Goal: Check status: Check status

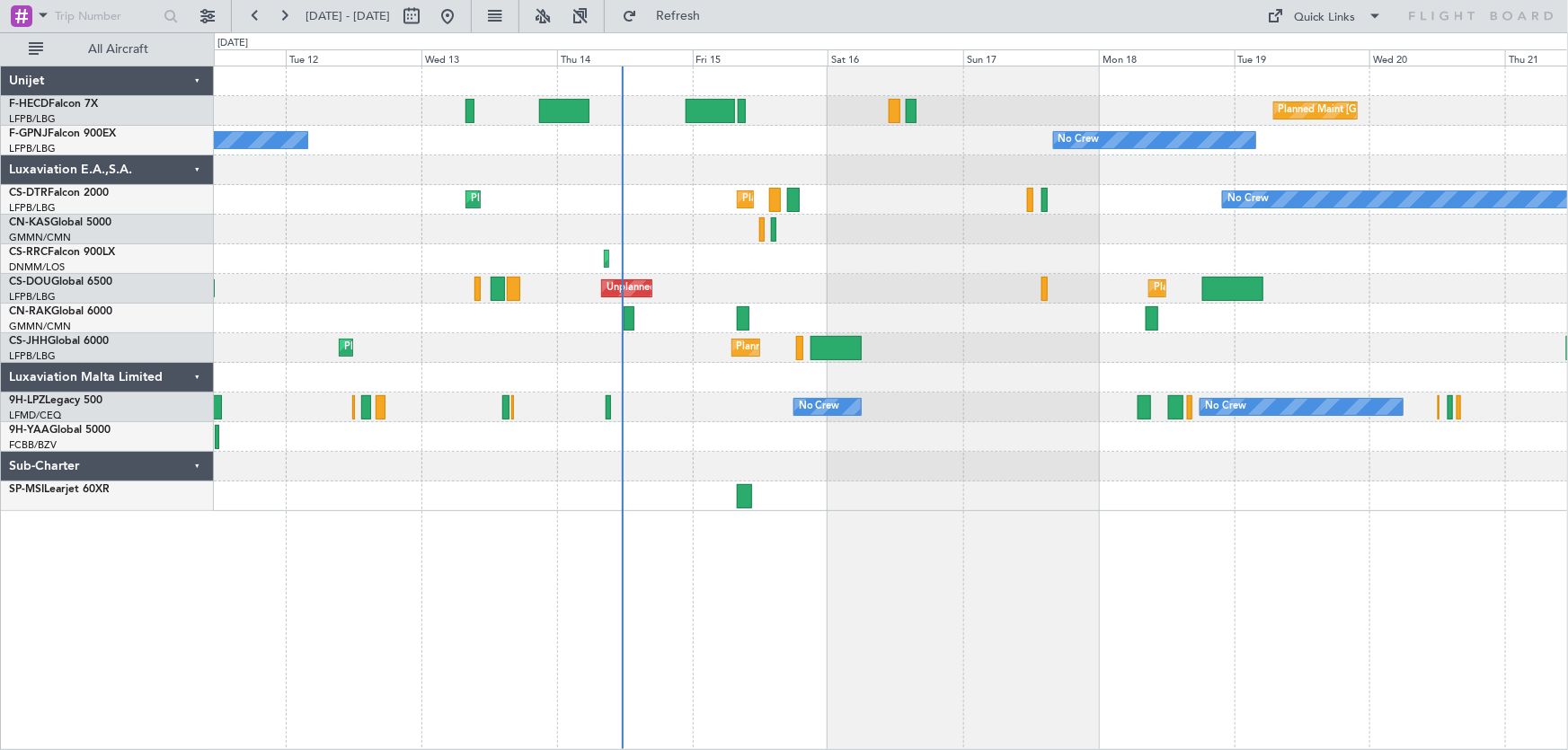
click at [656, 212] on div "Planned Maint [GEOGRAPHIC_DATA] ([GEOGRAPHIC_DATA]) No Crew No Crew No Crew No …" at bounding box center [891, 288] width 1354 height 445
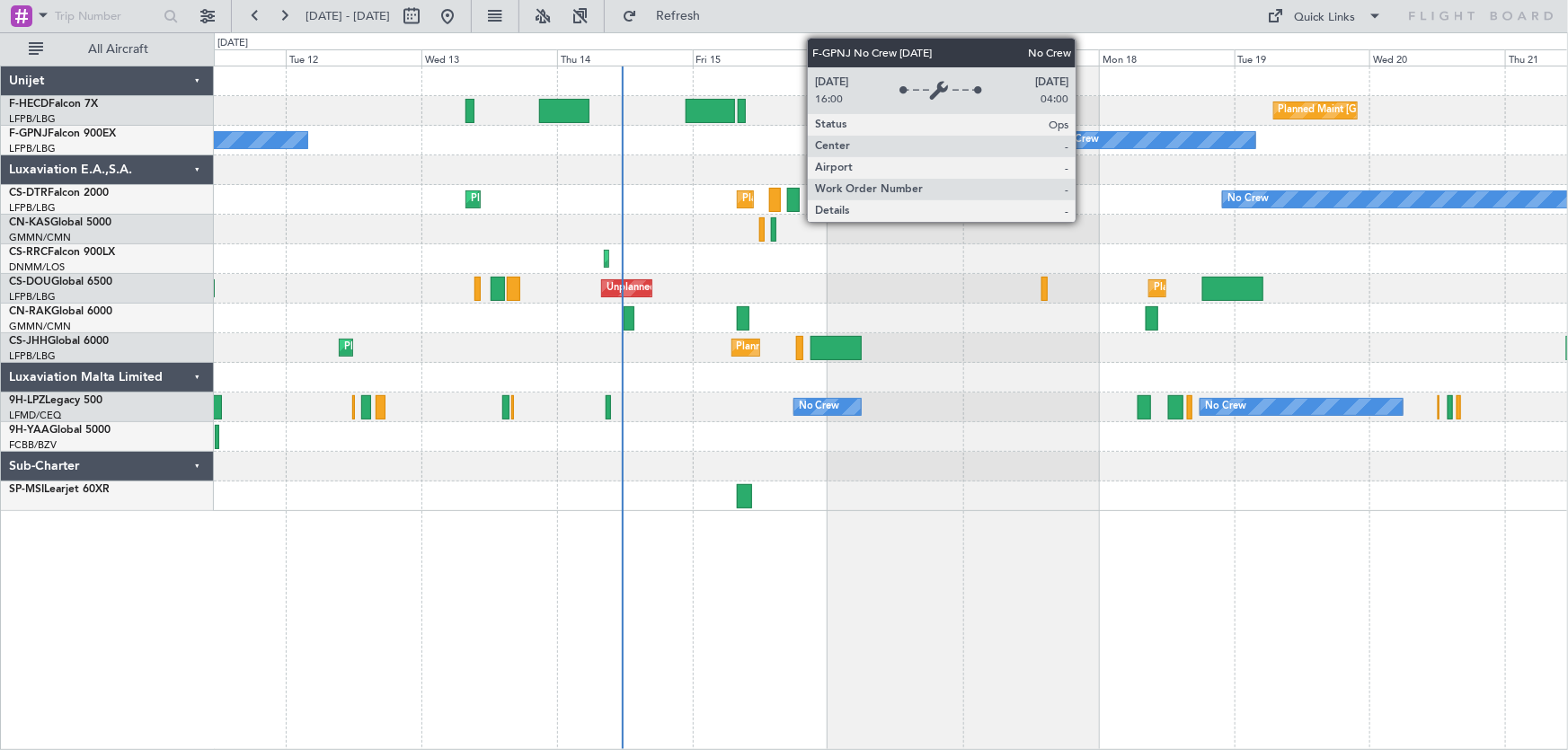
click at [548, 224] on div "Planned Maint [GEOGRAPHIC_DATA] ([GEOGRAPHIC_DATA]) No Crew No Crew No Crew No …" at bounding box center [891, 288] width 1354 height 445
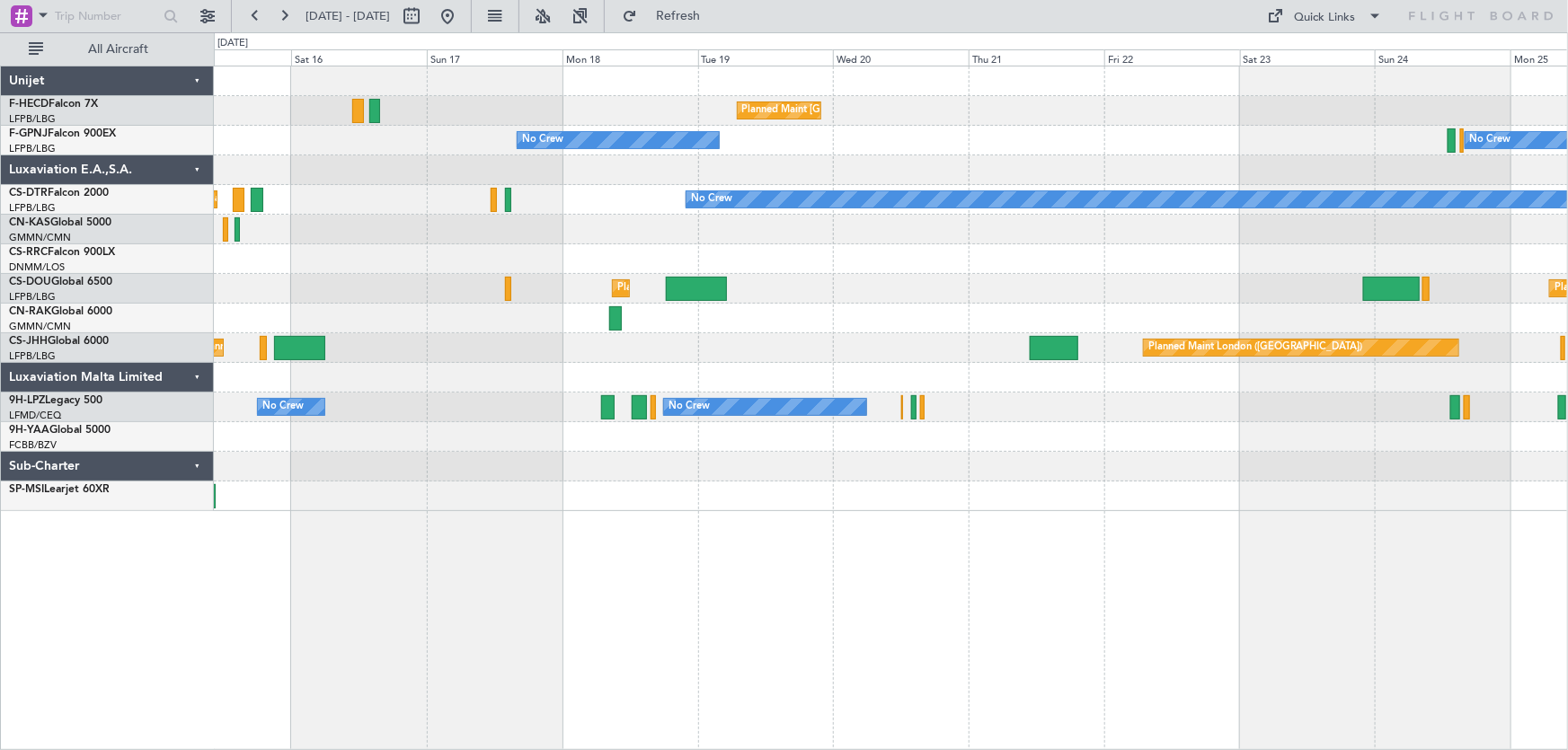
click at [784, 211] on div "No Crew Planned Maint [GEOGRAPHIC_DATA] ([GEOGRAPHIC_DATA]) Planned Maint Sofia" at bounding box center [891, 199] width 1354 height 29
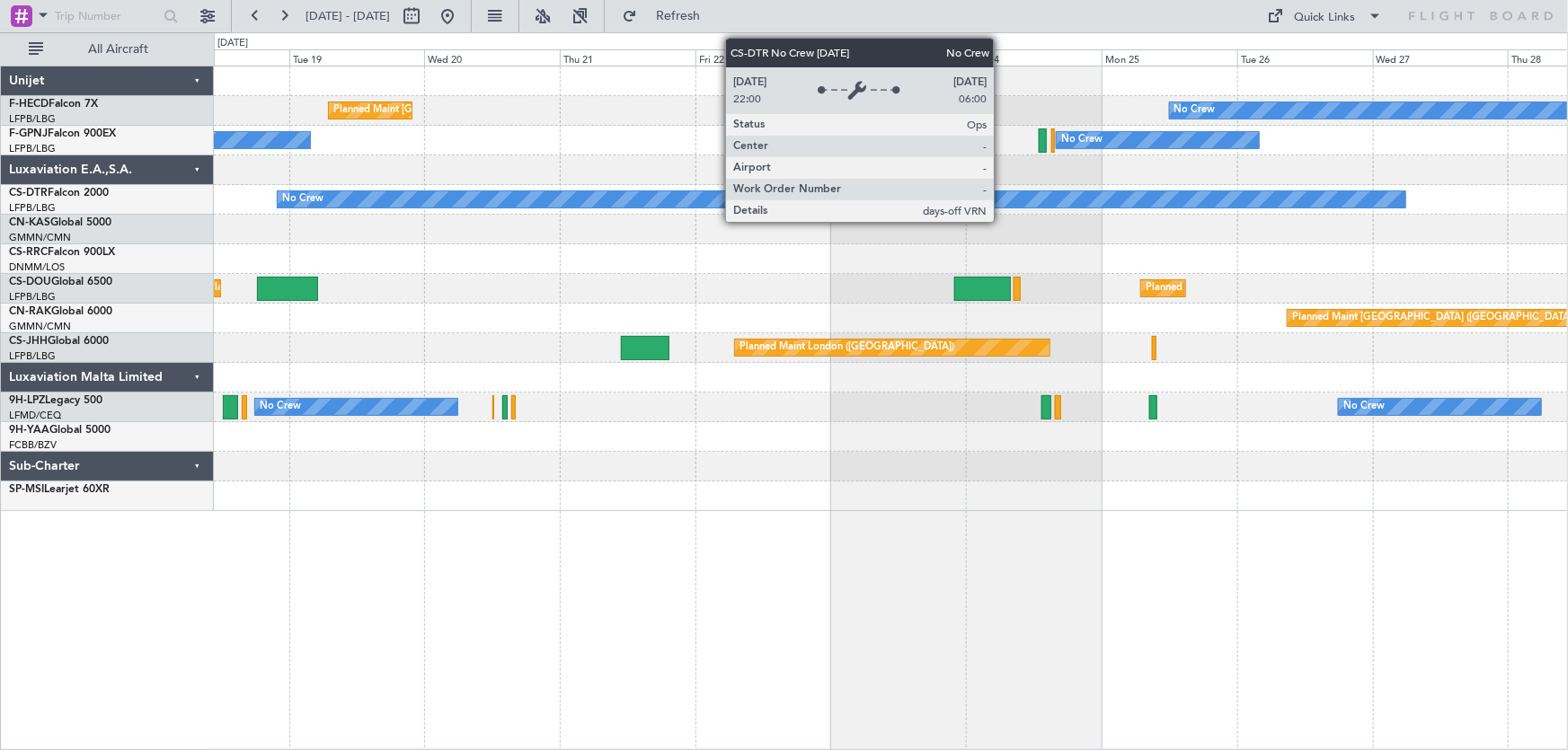
click at [700, 201] on div "No Crew" at bounding box center [841, 199] width 1128 height 17
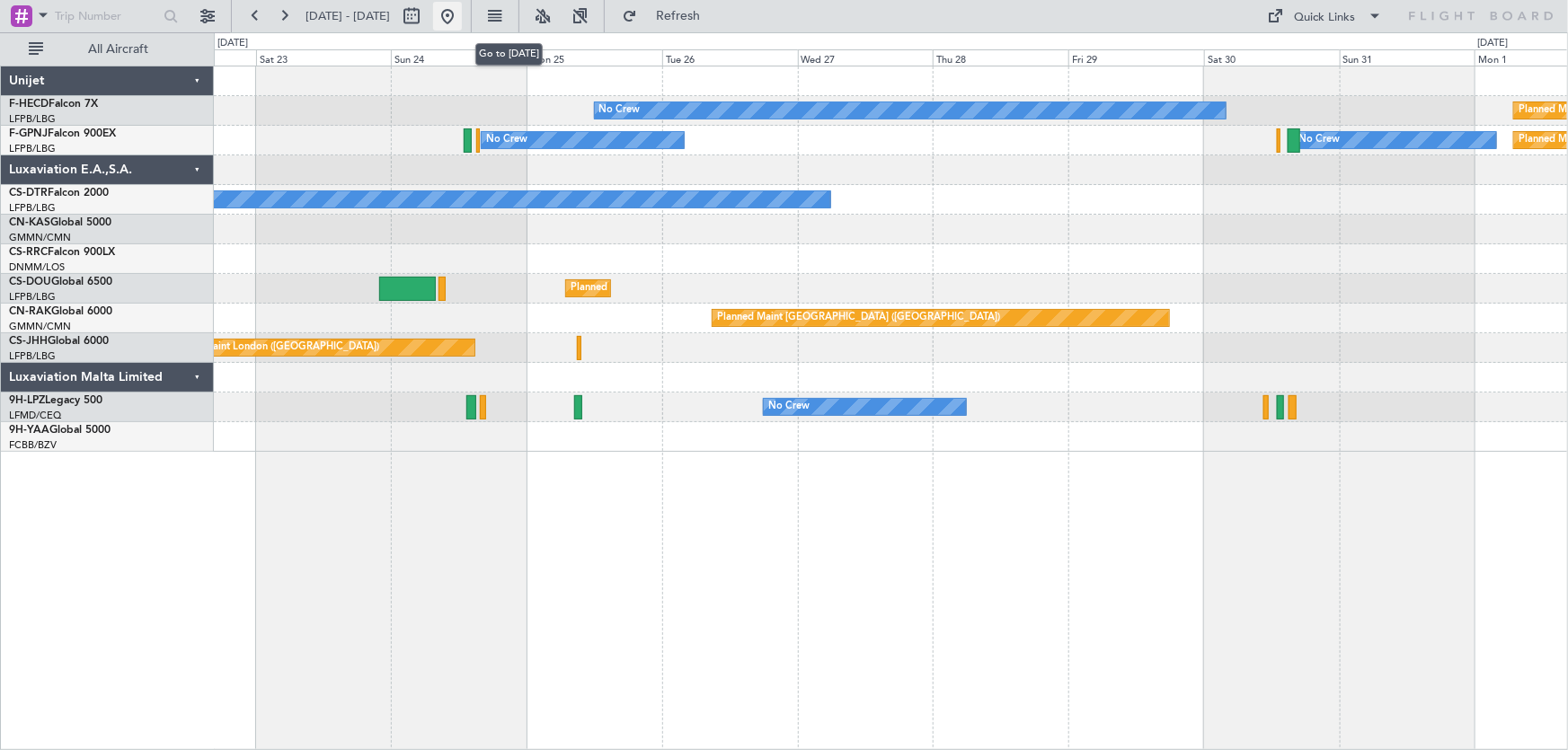
click at [462, 16] on button at bounding box center [447, 17] width 29 height 29
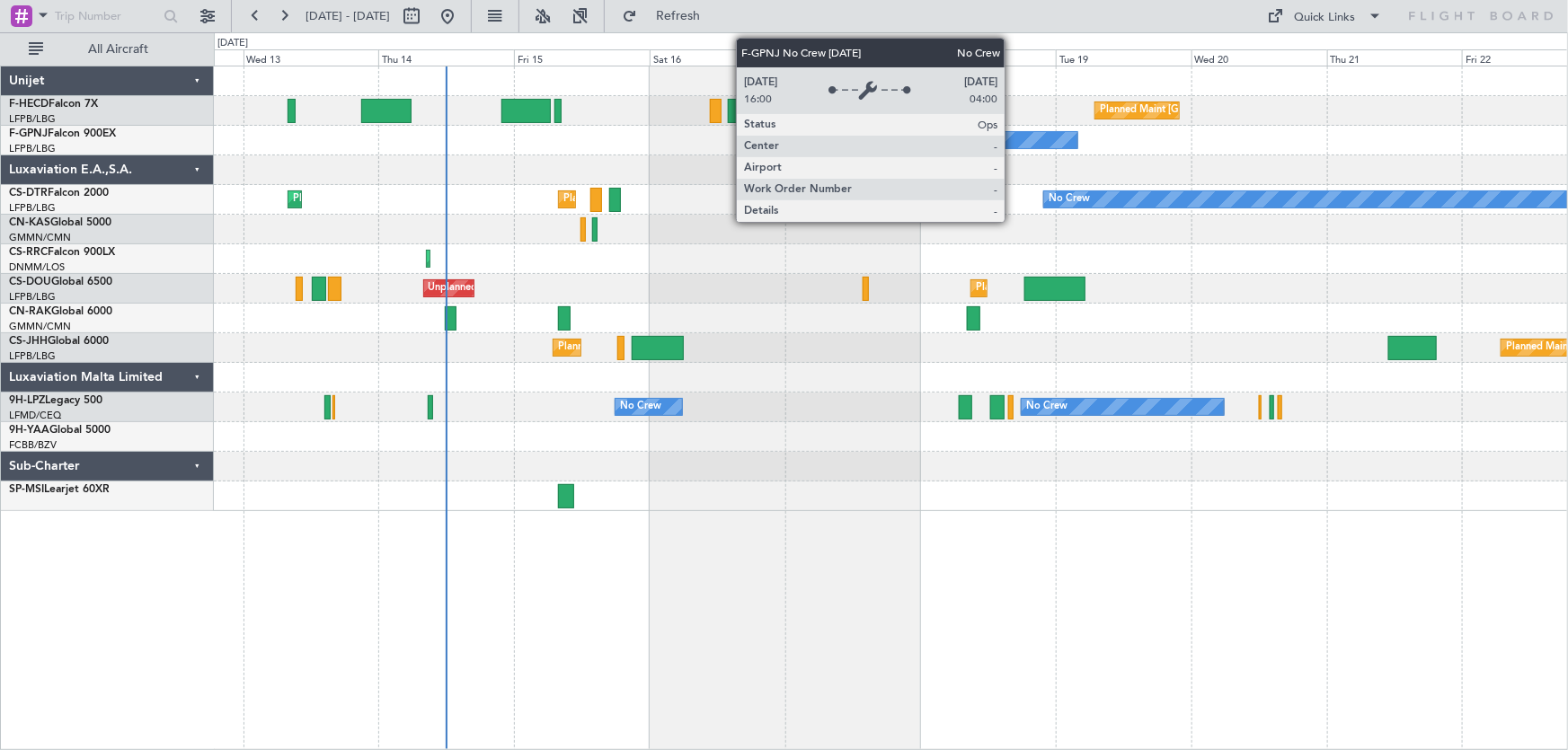
click at [346, 155] on div "Planned Maint [GEOGRAPHIC_DATA] ([GEOGRAPHIC_DATA]) No Crew No Crew No Crew Pla…" at bounding box center [891, 288] width 1354 height 445
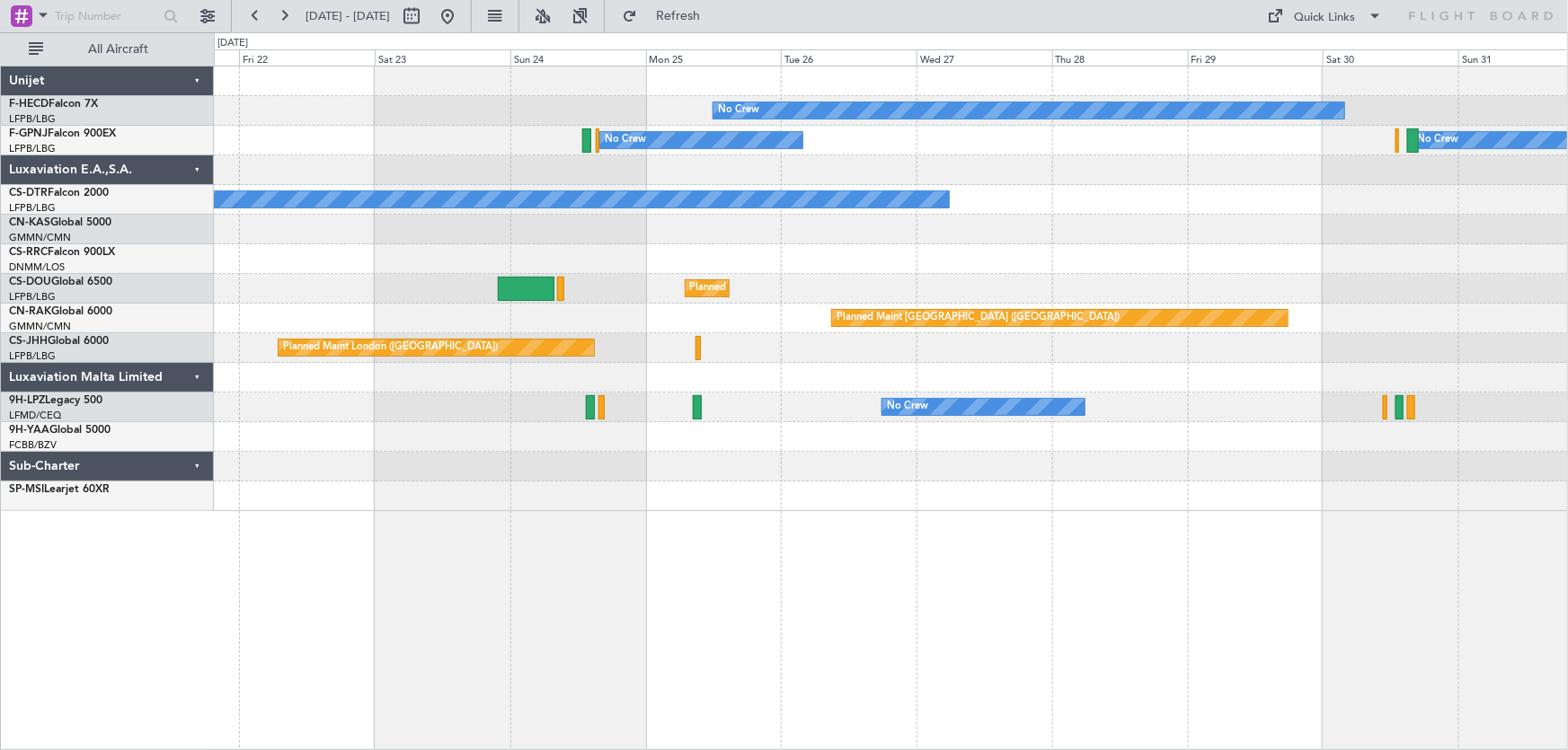
click at [483, 233] on div "No Crew Planned Maint [GEOGRAPHIC_DATA] ([GEOGRAPHIC_DATA]) Planned Maint [GEOG…" at bounding box center [891, 288] width 1354 height 445
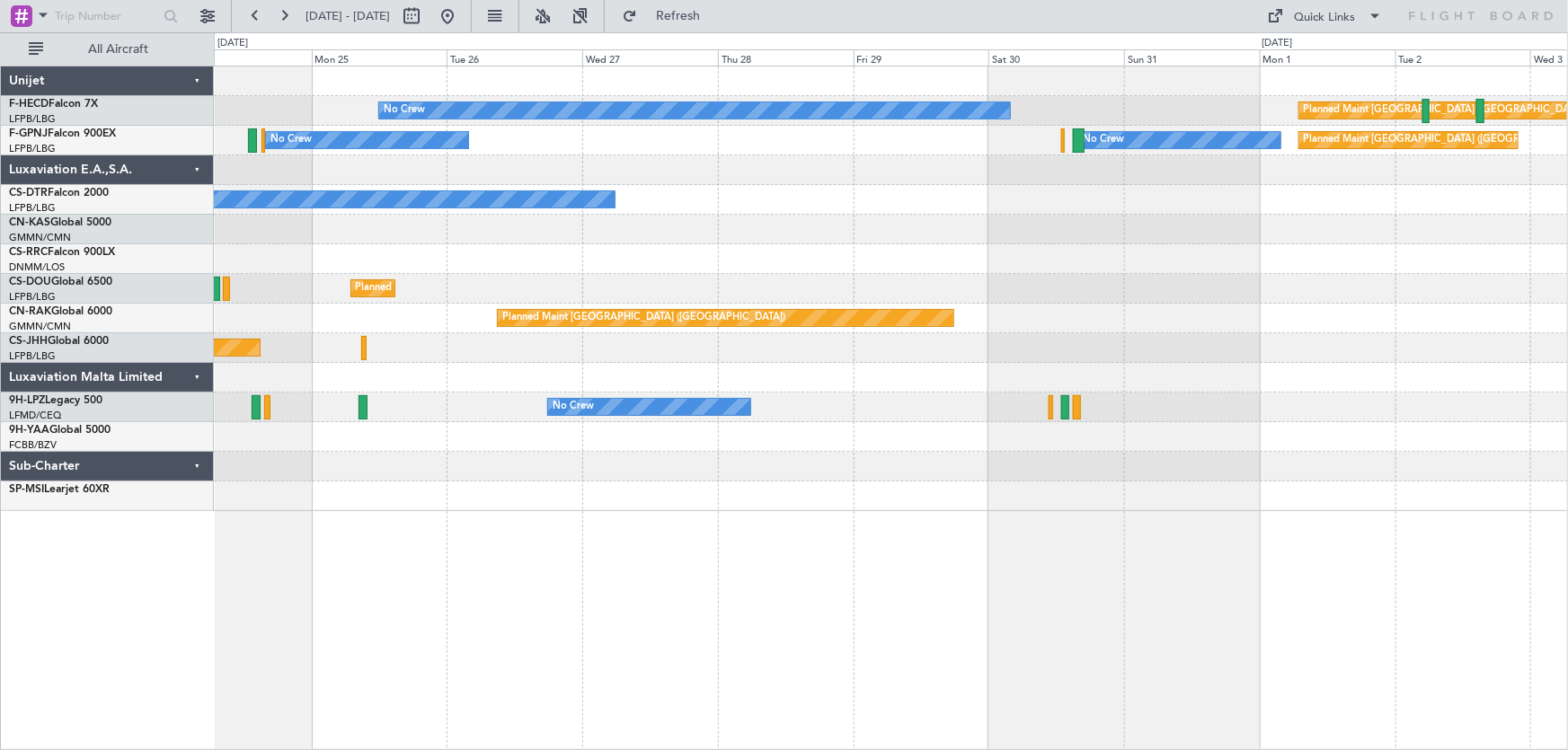
click at [647, 267] on div "No Crew Planned Maint [GEOGRAPHIC_DATA] ([GEOGRAPHIC_DATA]) No Crew No Crew Pla…" at bounding box center [891, 288] width 1354 height 445
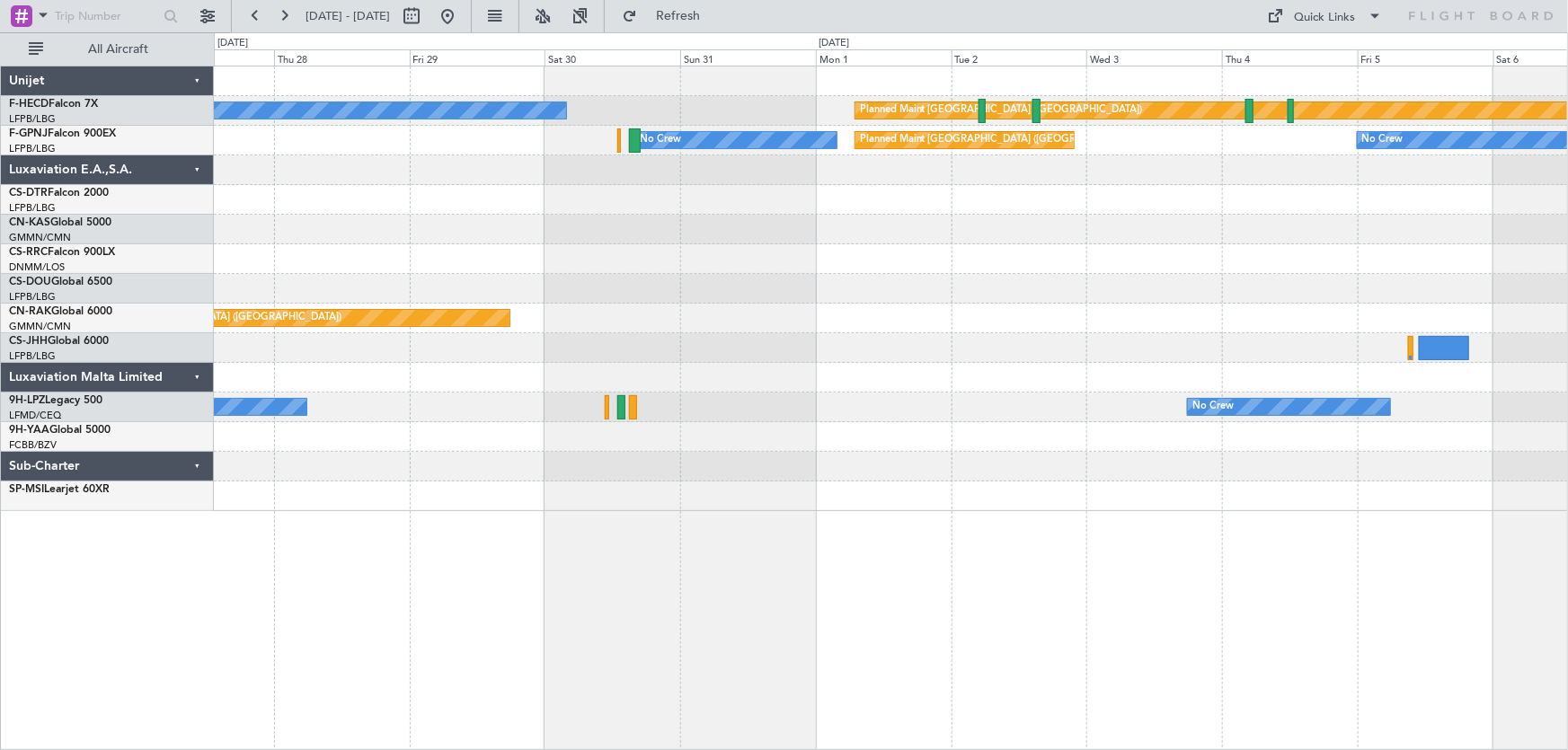
click at [608, 270] on div at bounding box center [891, 259] width 1354 height 29
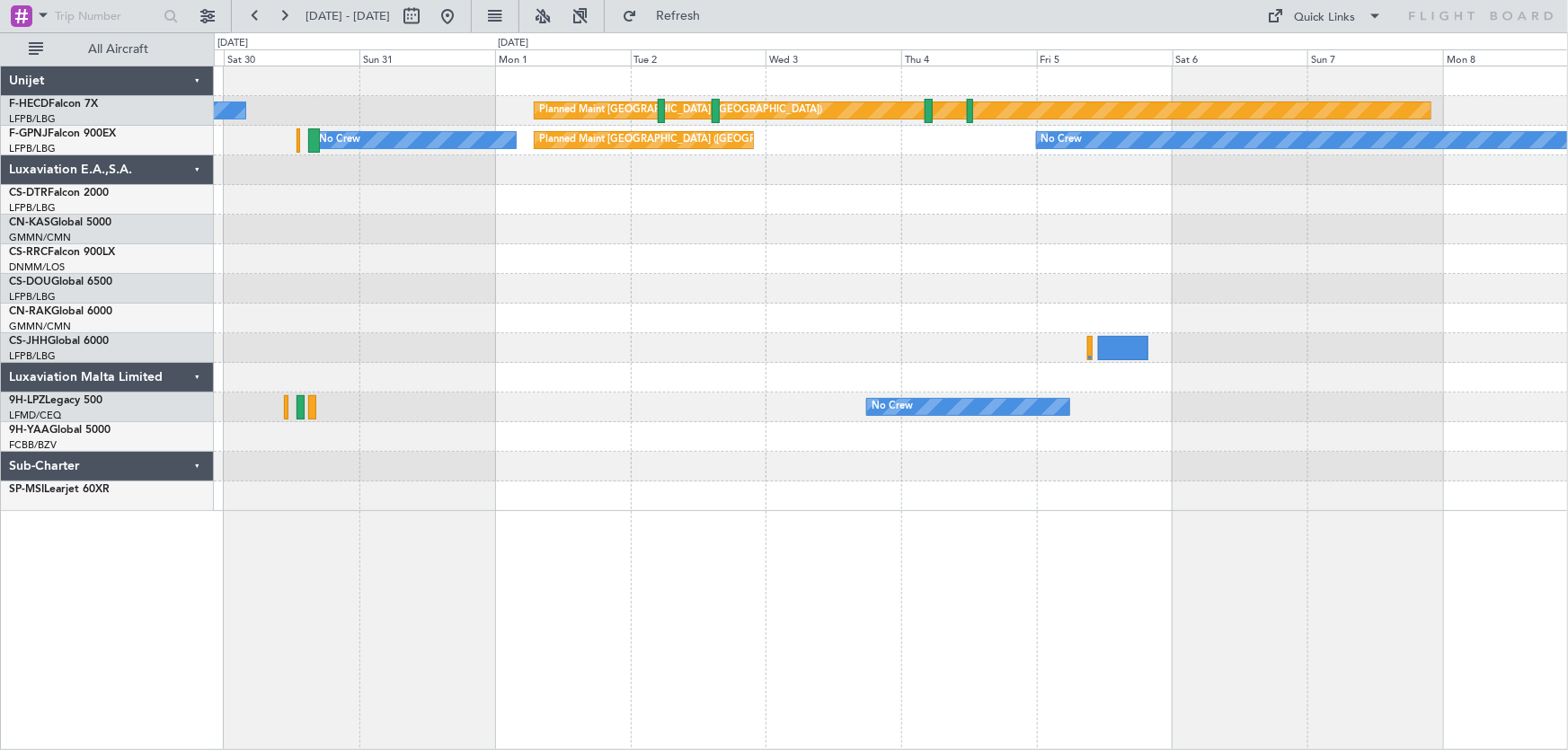
click at [752, 304] on div "No Crew Planned Maint [GEOGRAPHIC_DATA] ([GEOGRAPHIC_DATA]) No Crew Planned Mai…" at bounding box center [891, 288] width 1354 height 445
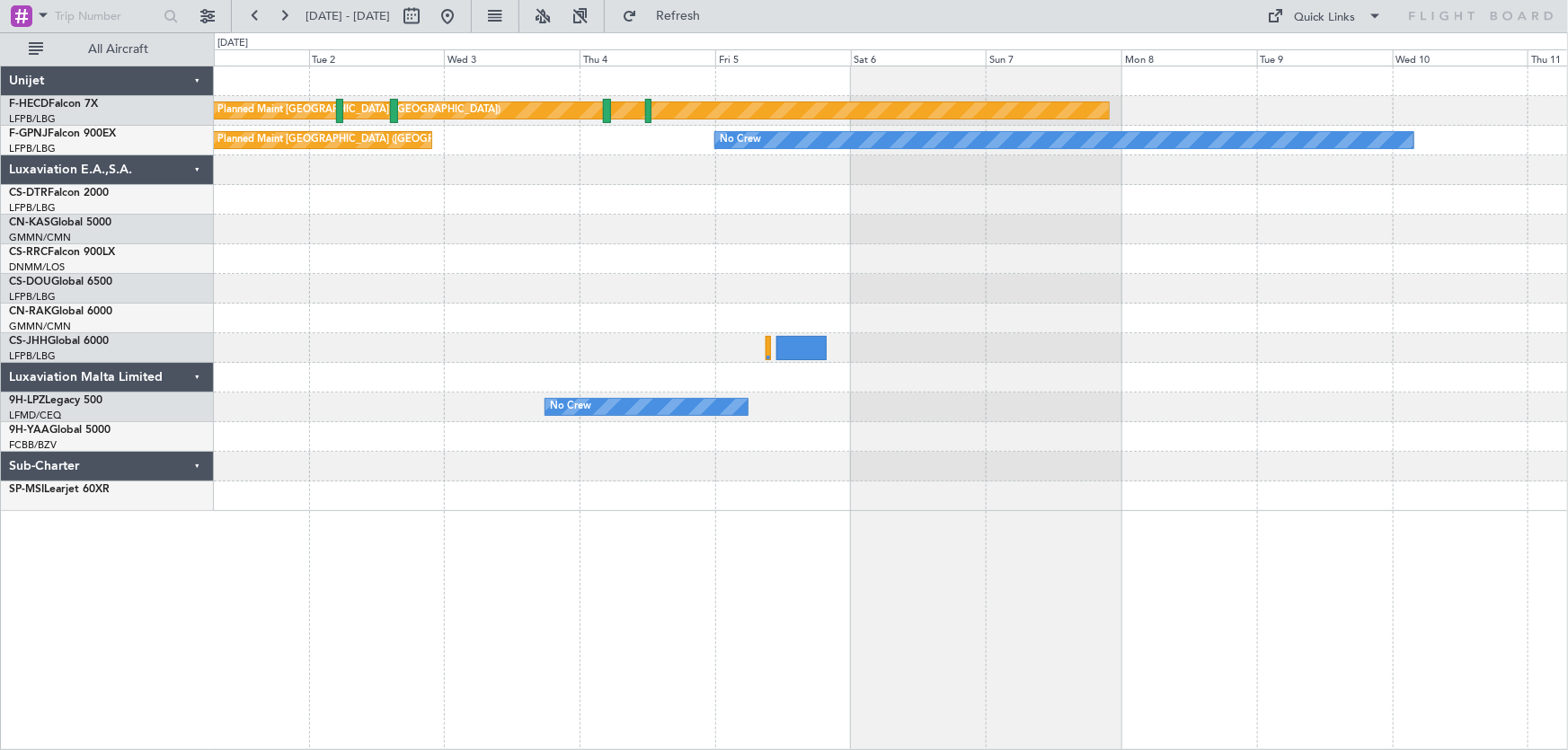
click at [738, 320] on div at bounding box center [891, 318] width 1354 height 29
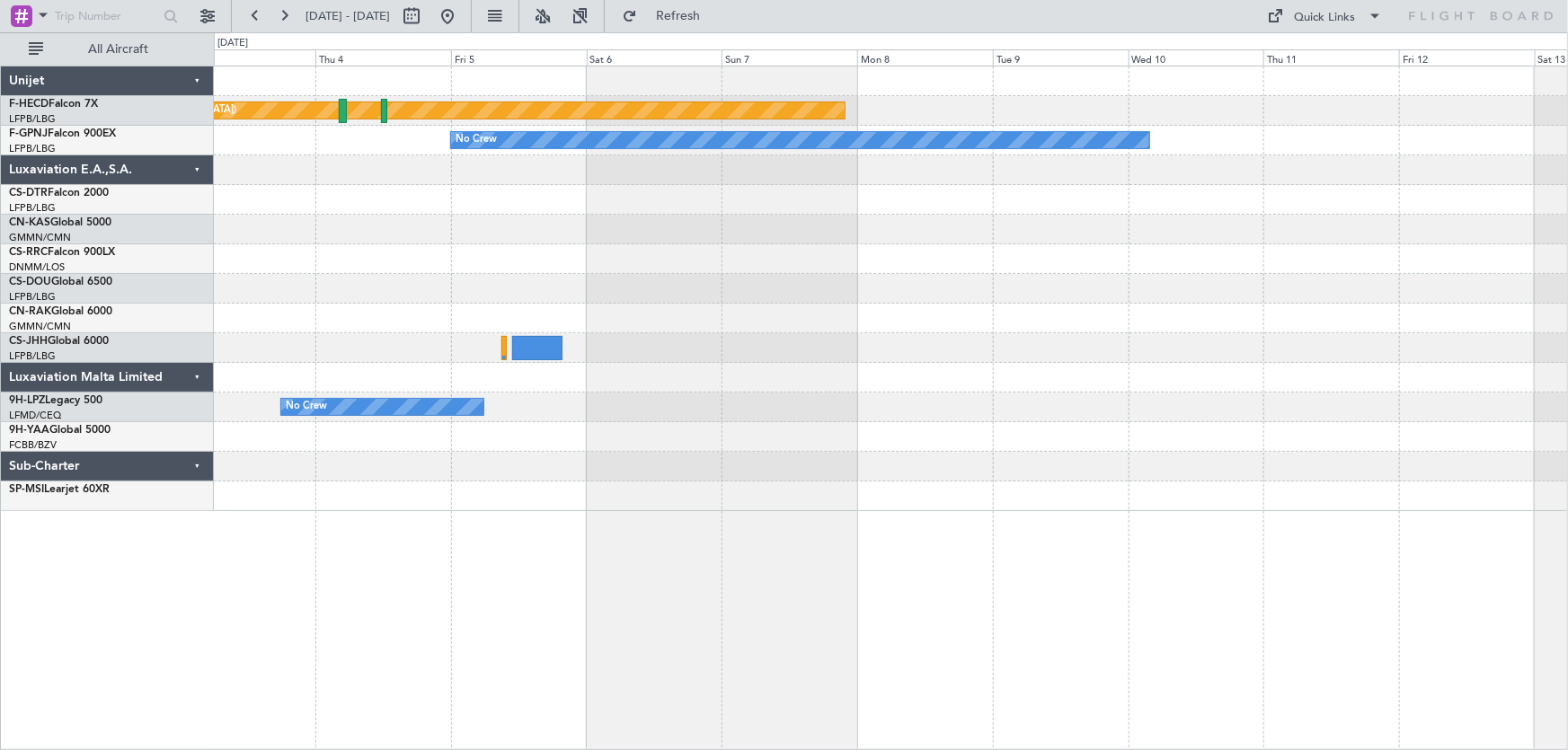
click at [820, 315] on div at bounding box center [891, 318] width 1354 height 29
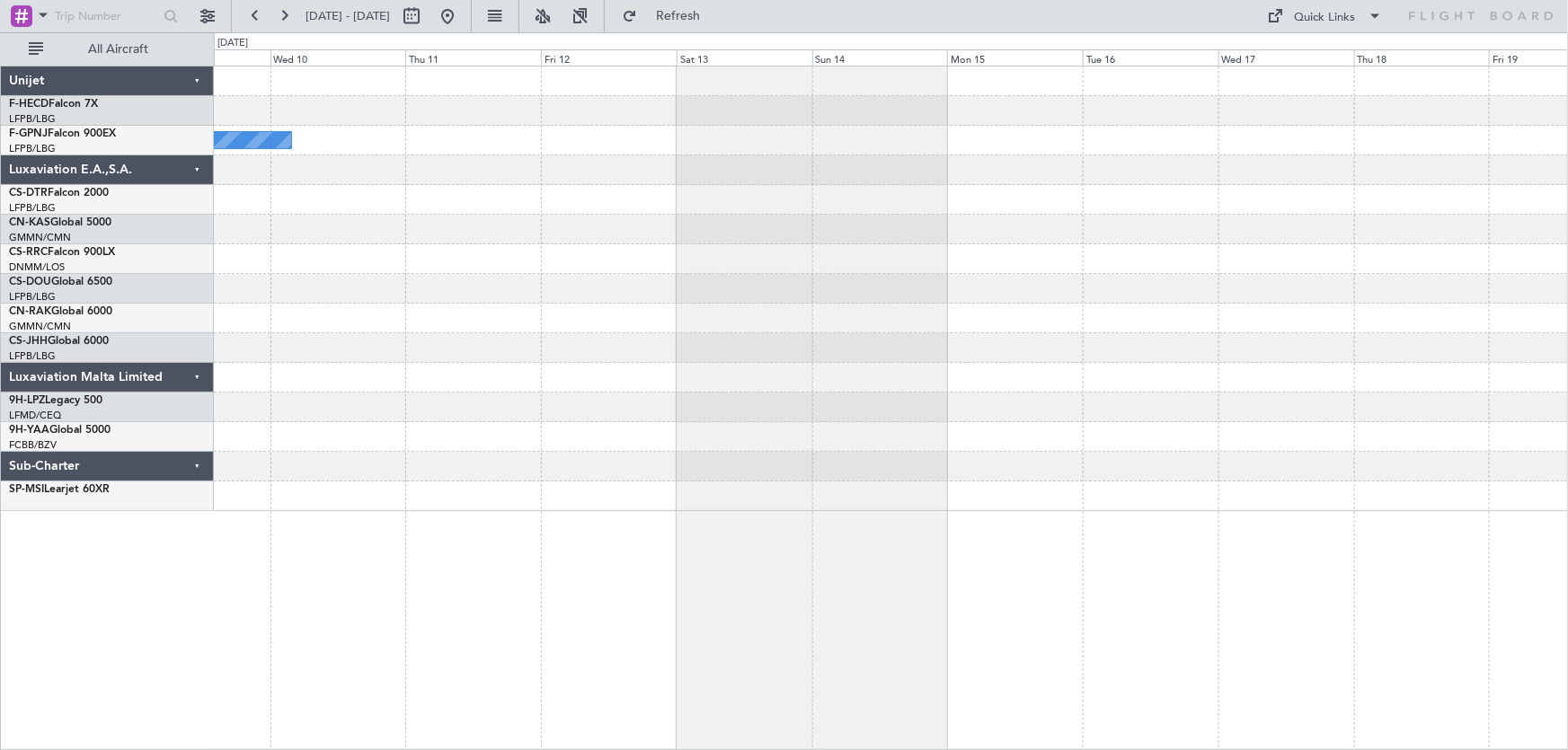
click at [659, 295] on div "Planned Maint [GEOGRAPHIC_DATA] ([GEOGRAPHIC_DATA]) No Crew" at bounding box center [891, 288] width 1354 height 445
click at [679, 269] on div at bounding box center [891, 259] width 1354 height 29
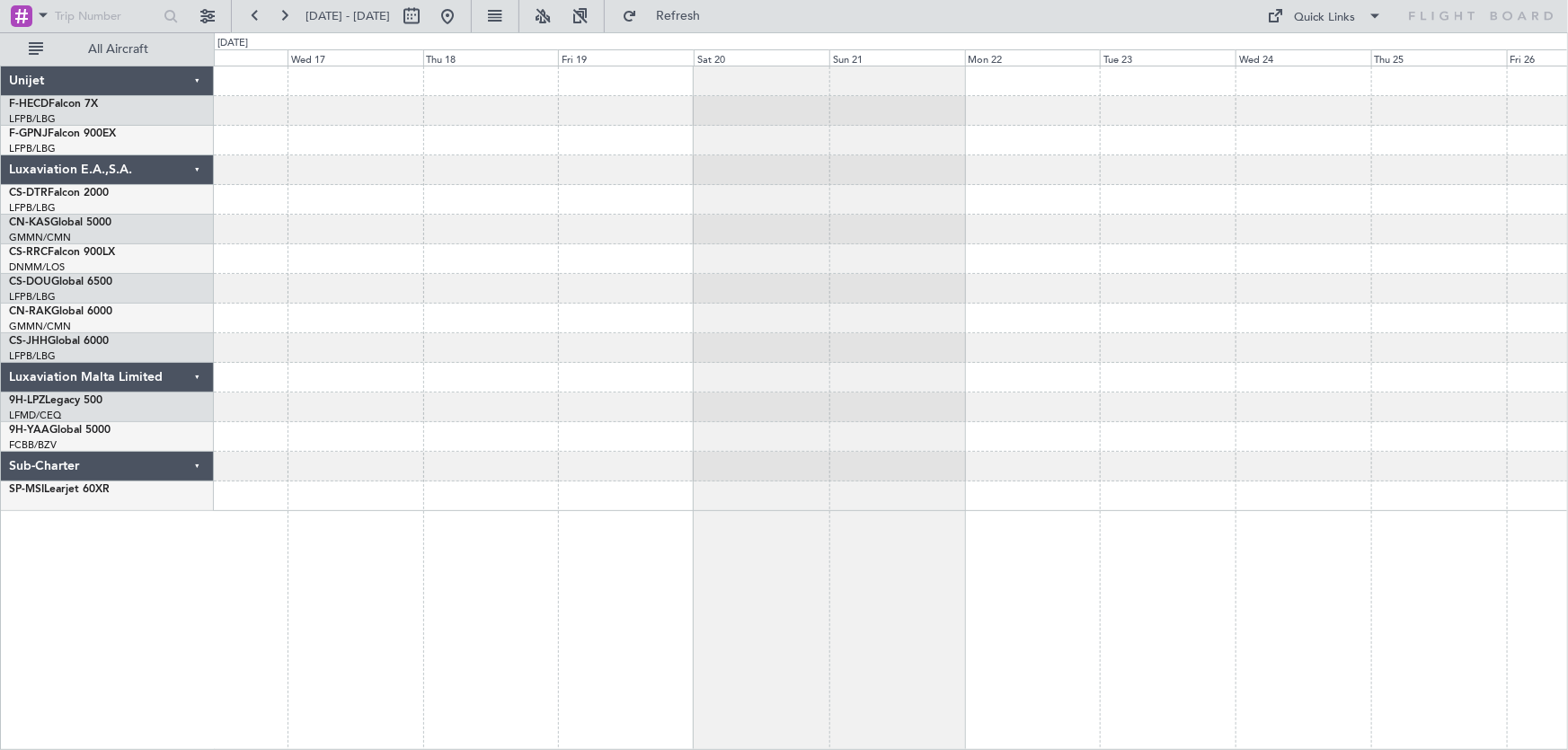
click at [573, 282] on div at bounding box center [891, 288] width 1354 height 445
click at [702, 286] on div at bounding box center [891, 288] width 1354 height 445
click at [387, 265] on div at bounding box center [891, 288] width 1354 height 445
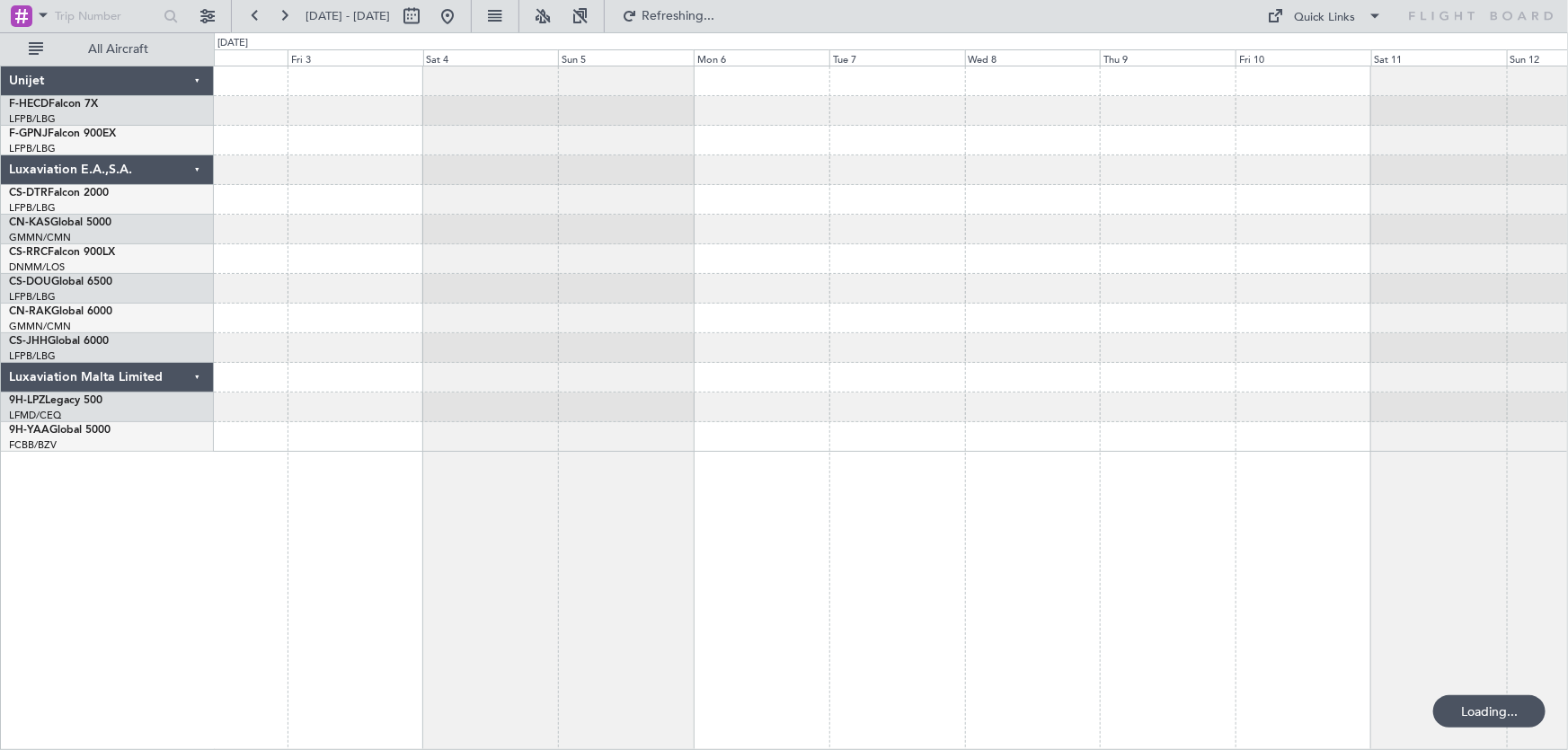
click at [670, 273] on div at bounding box center [891, 259] width 1354 height 385
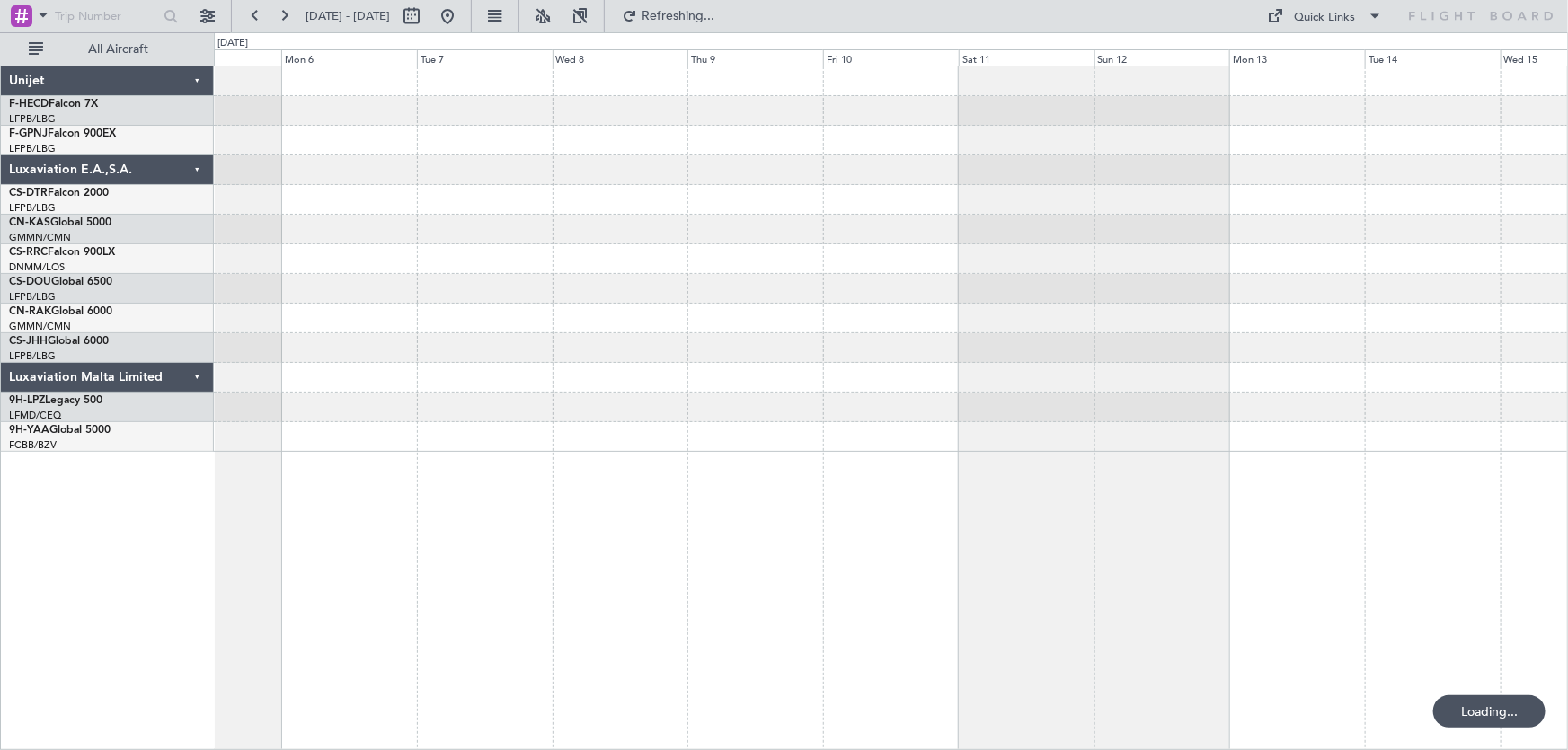
click at [766, 307] on div at bounding box center [891, 318] width 1354 height 29
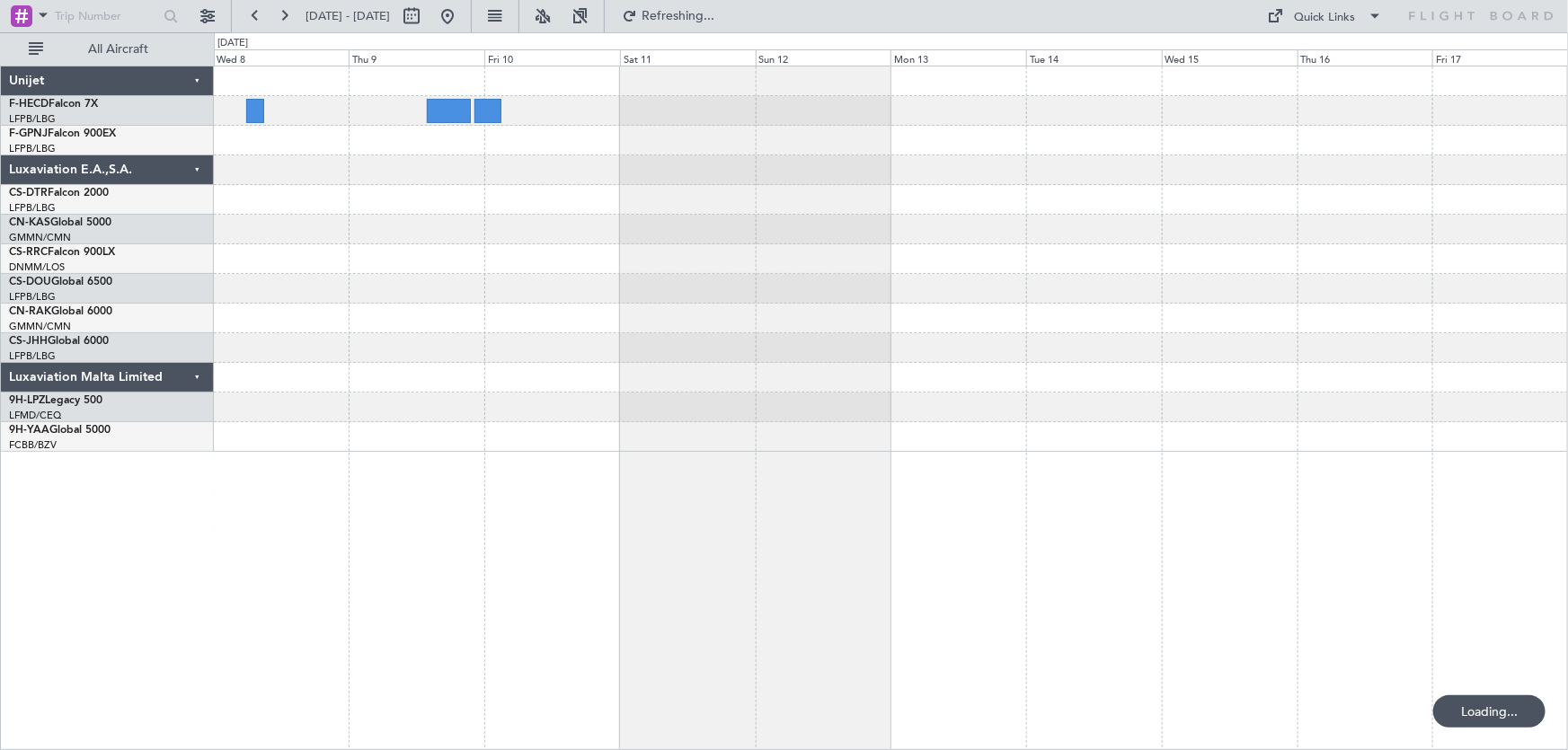
click at [585, 268] on div at bounding box center [891, 259] width 1354 height 385
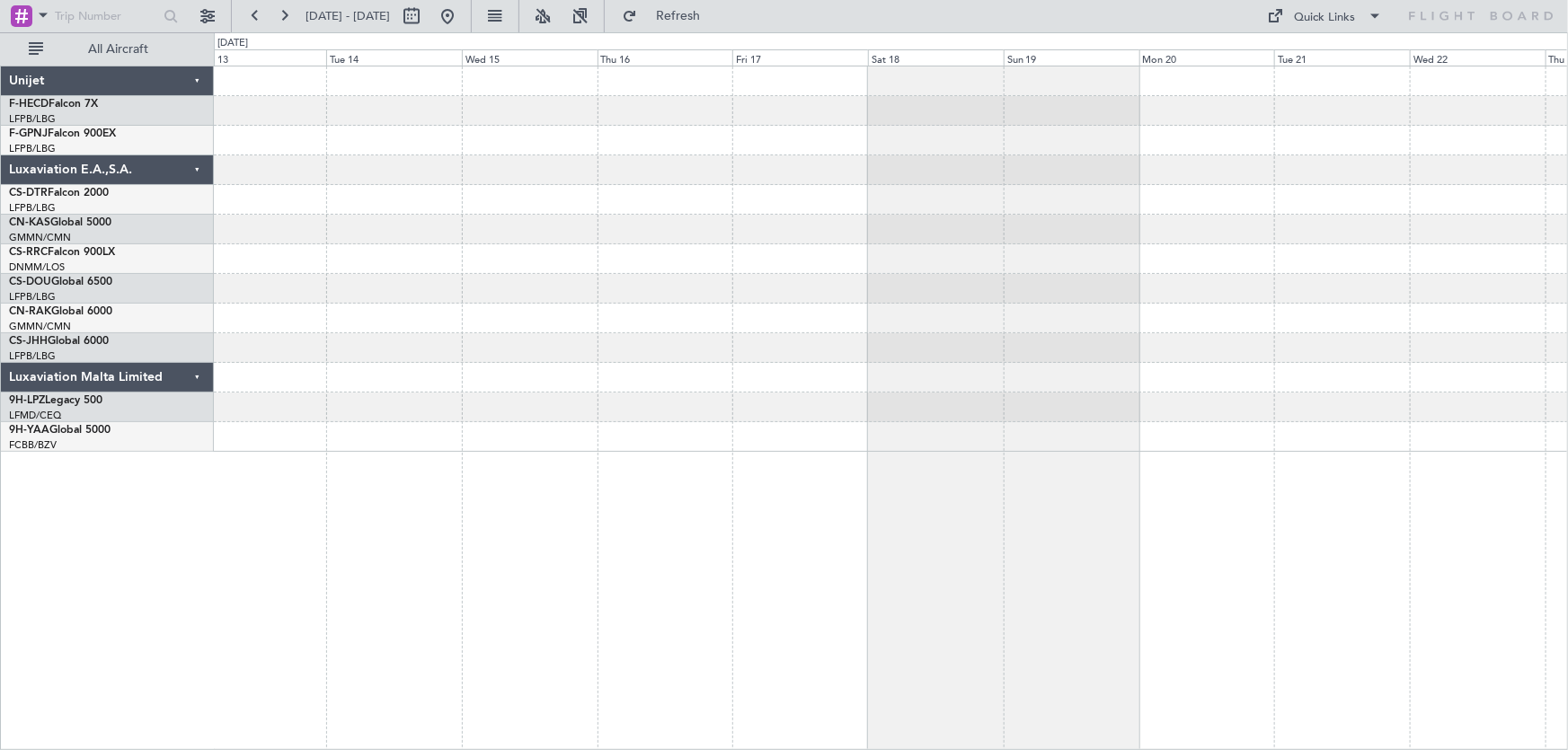
click at [621, 274] on div at bounding box center [891, 259] width 1354 height 385
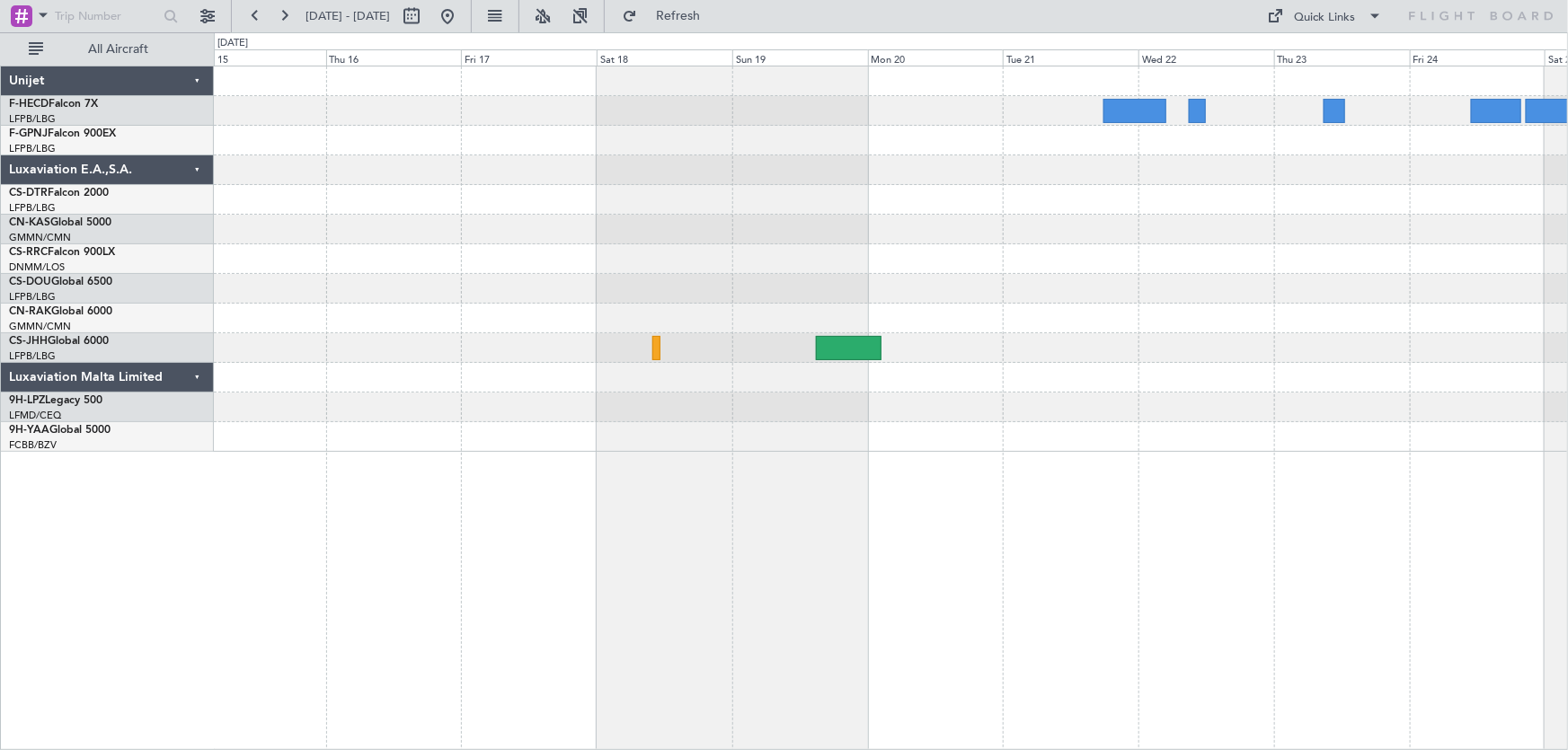
click at [977, 316] on div at bounding box center [891, 259] width 1354 height 385
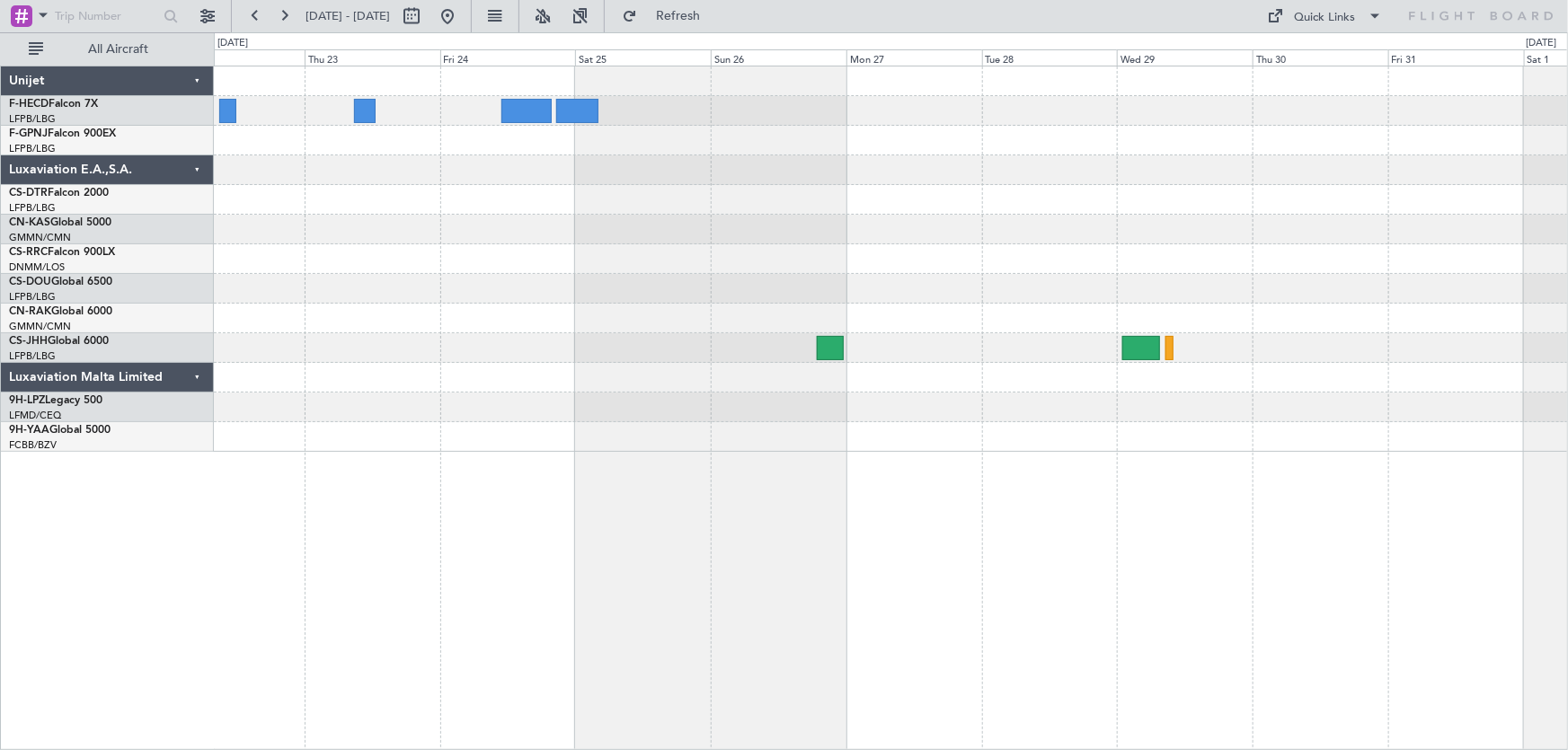
click at [800, 274] on div "Planned Maint [GEOGRAPHIC_DATA] ([GEOGRAPHIC_DATA]) Planned Maint [GEOGRAPHIC_D…" at bounding box center [891, 259] width 1354 height 385
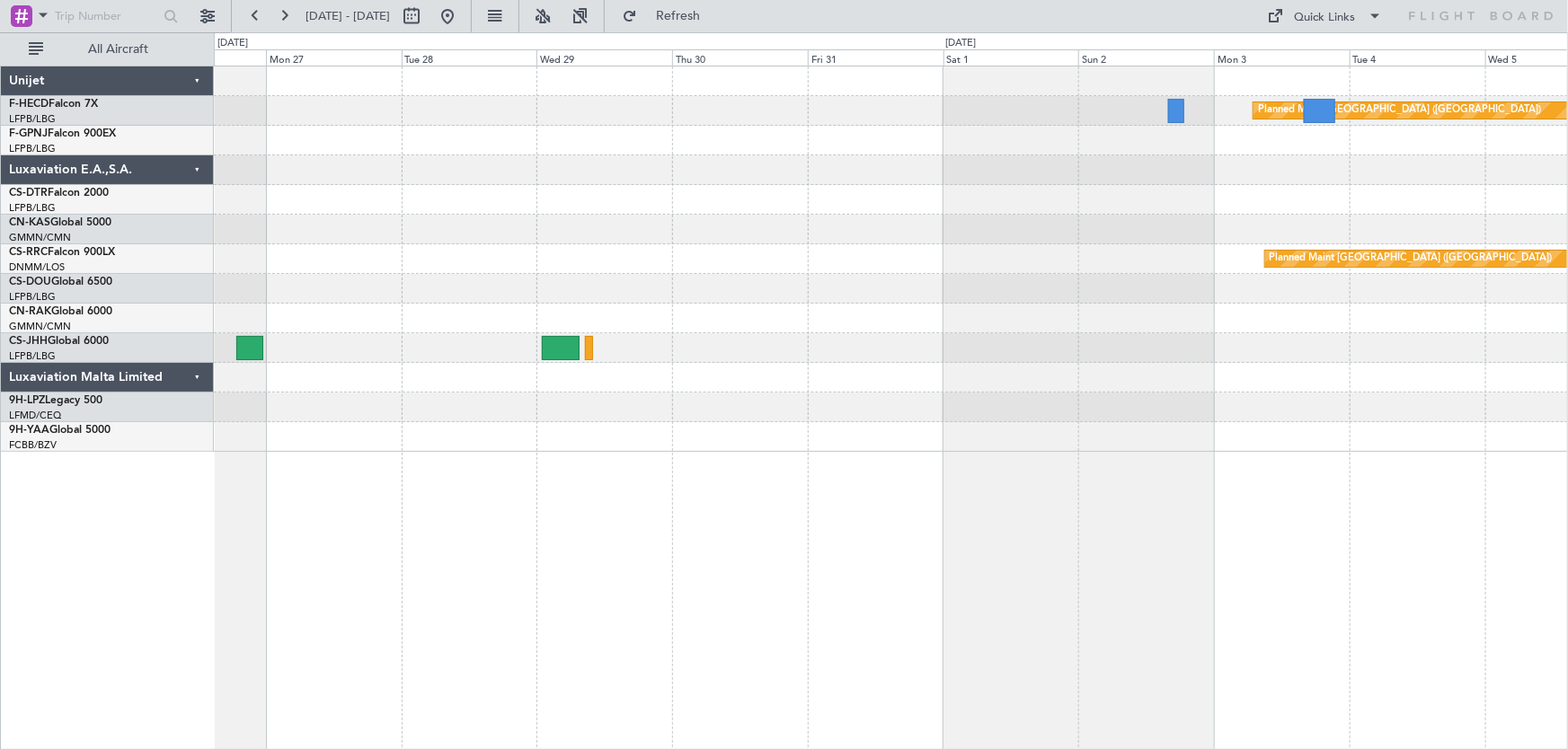
click at [730, 256] on div "Planned Maint [GEOGRAPHIC_DATA] ([GEOGRAPHIC_DATA]) Planned Maint [GEOGRAPHIC_D…" at bounding box center [891, 259] width 1354 height 385
click at [462, 17] on button at bounding box center [447, 17] width 29 height 29
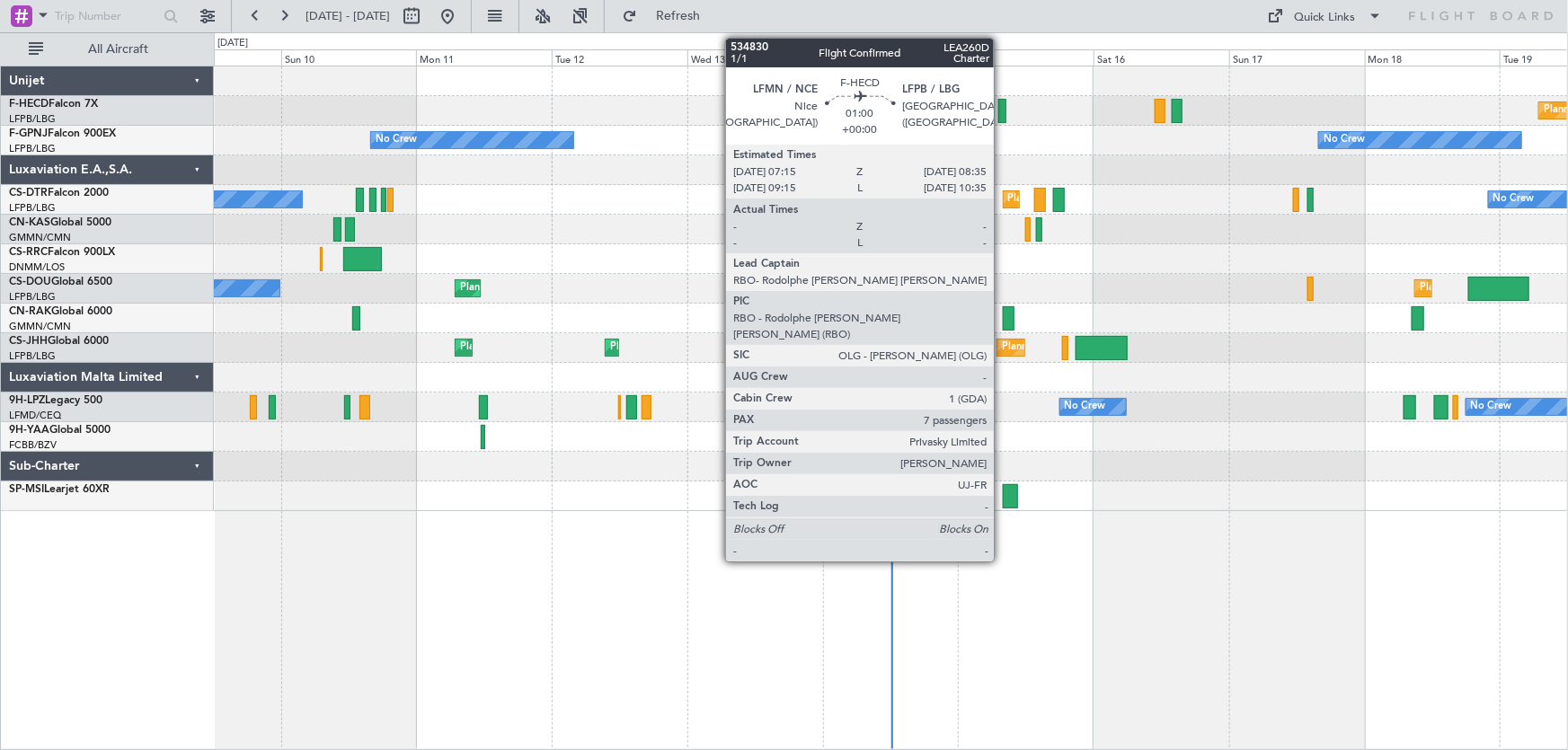
click at [1002, 117] on div at bounding box center [1002, 111] width 8 height 24
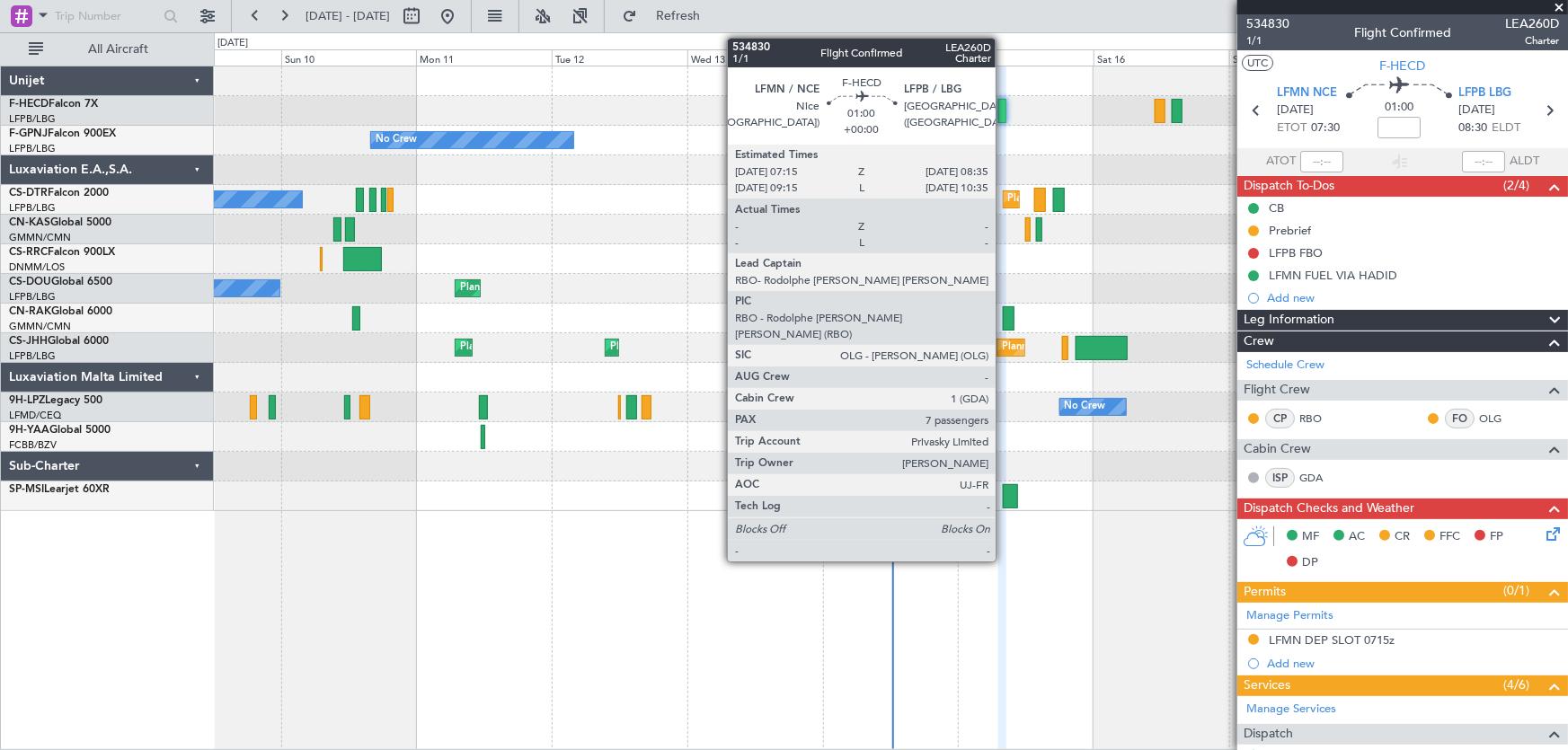
click at [1004, 114] on div at bounding box center [1002, 111] width 8 height 24
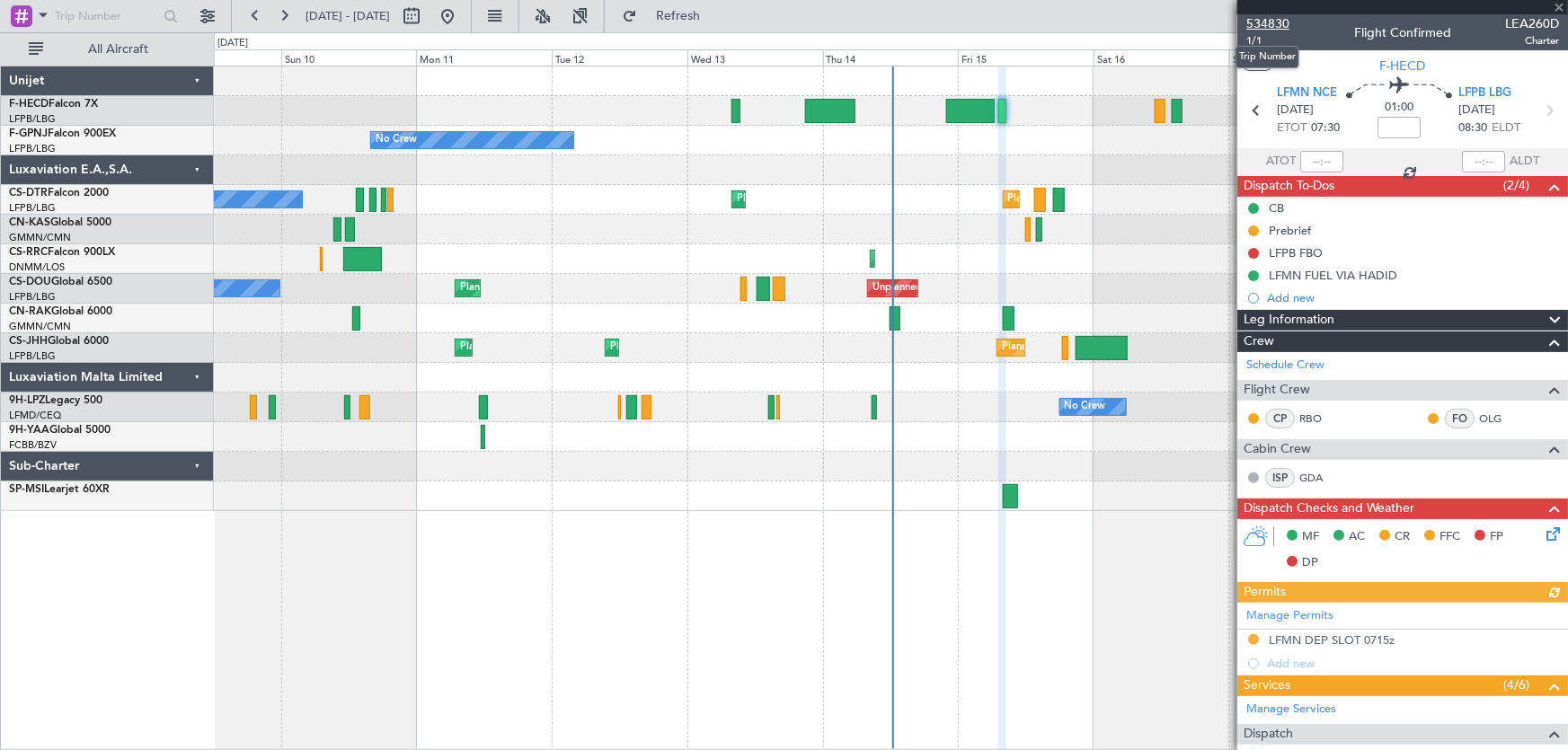
click at [1278, 27] on span "534830" at bounding box center [1267, 23] width 43 height 18
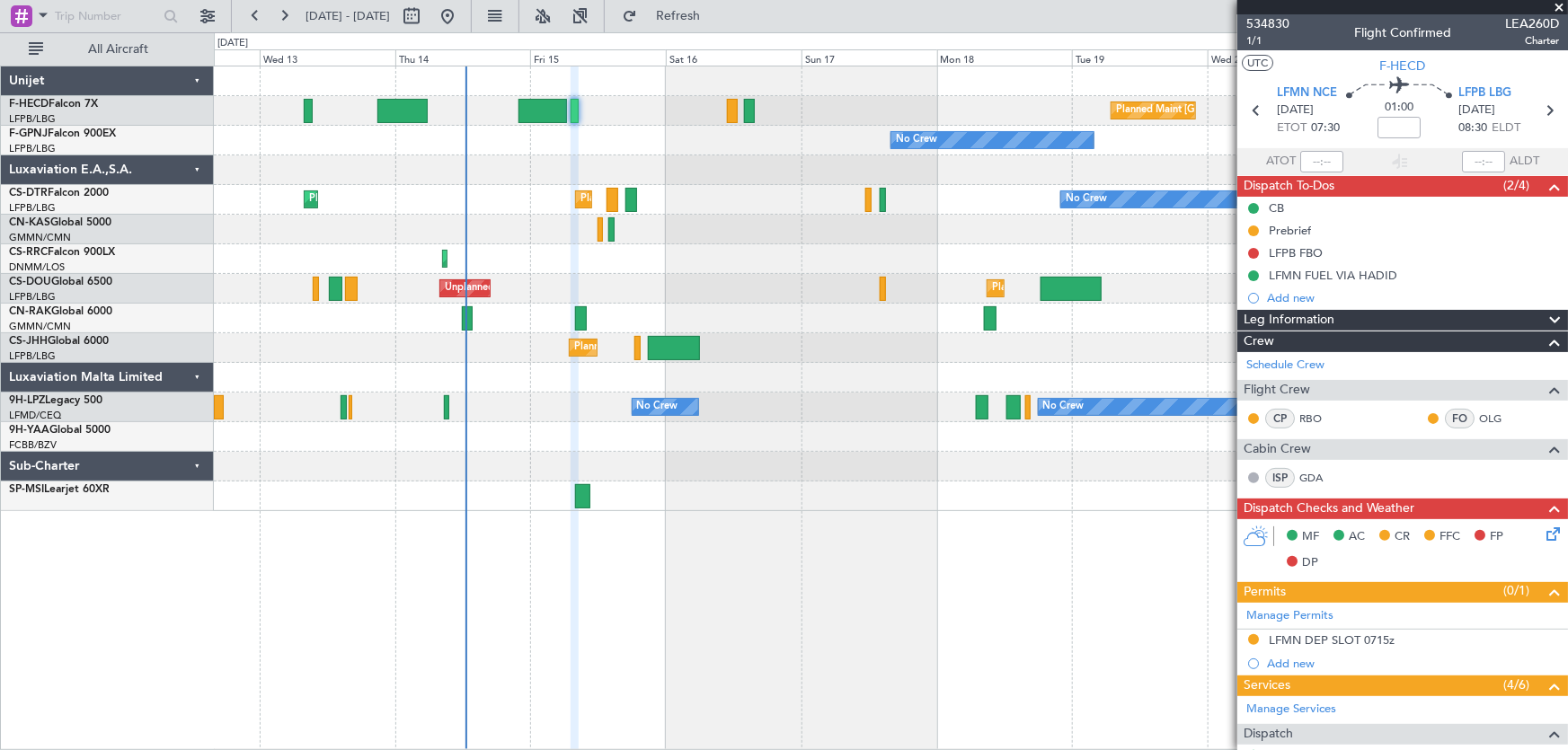
click at [604, 206] on div "Planned Maint [GEOGRAPHIC_DATA] ([GEOGRAPHIC_DATA]) No Crew No Crew No Crew Pla…" at bounding box center [891, 288] width 1354 height 445
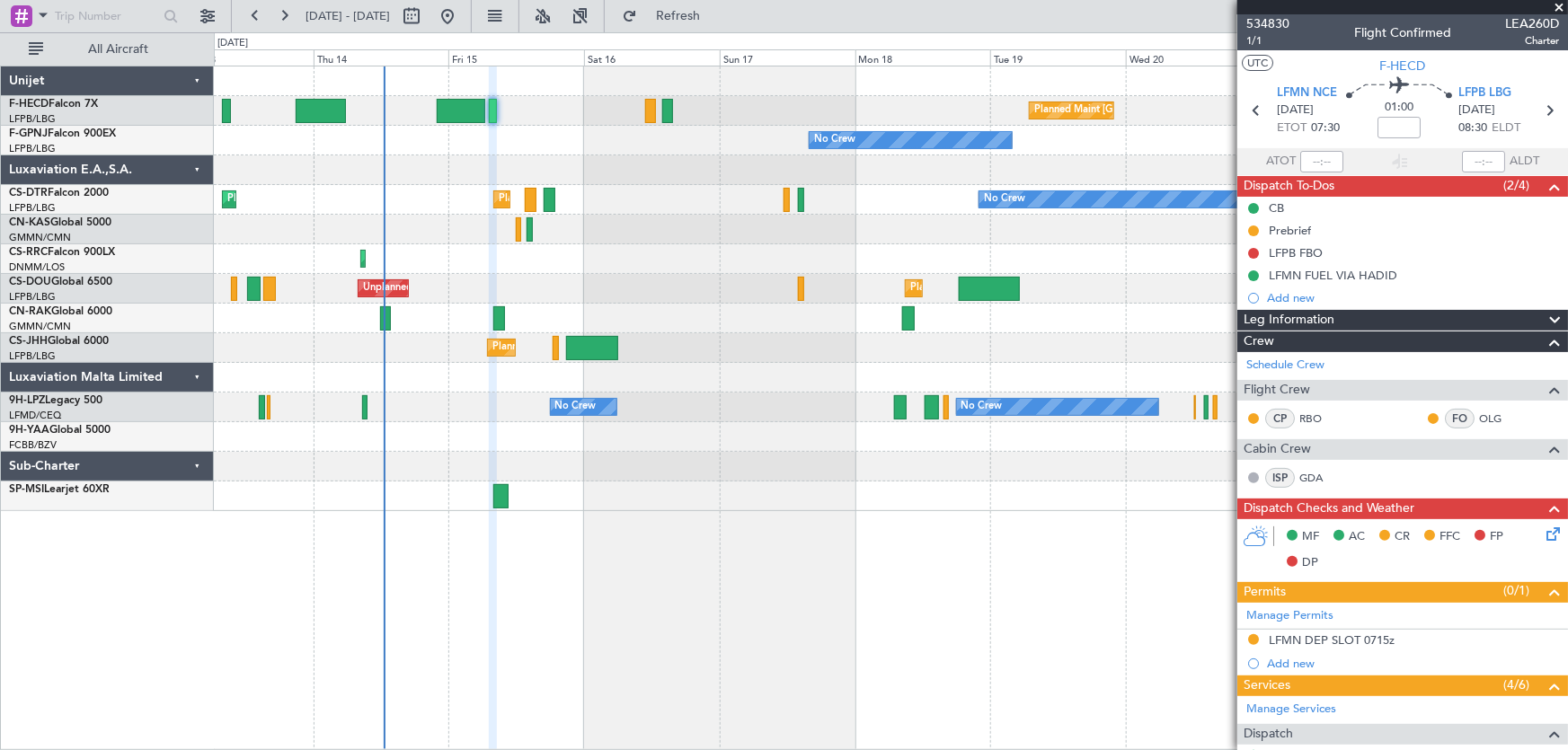
click at [780, 141] on div "Planned Maint [GEOGRAPHIC_DATA] ([GEOGRAPHIC_DATA]) No Crew No Crew No Crew No …" at bounding box center [891, 288] width 1354 height 445
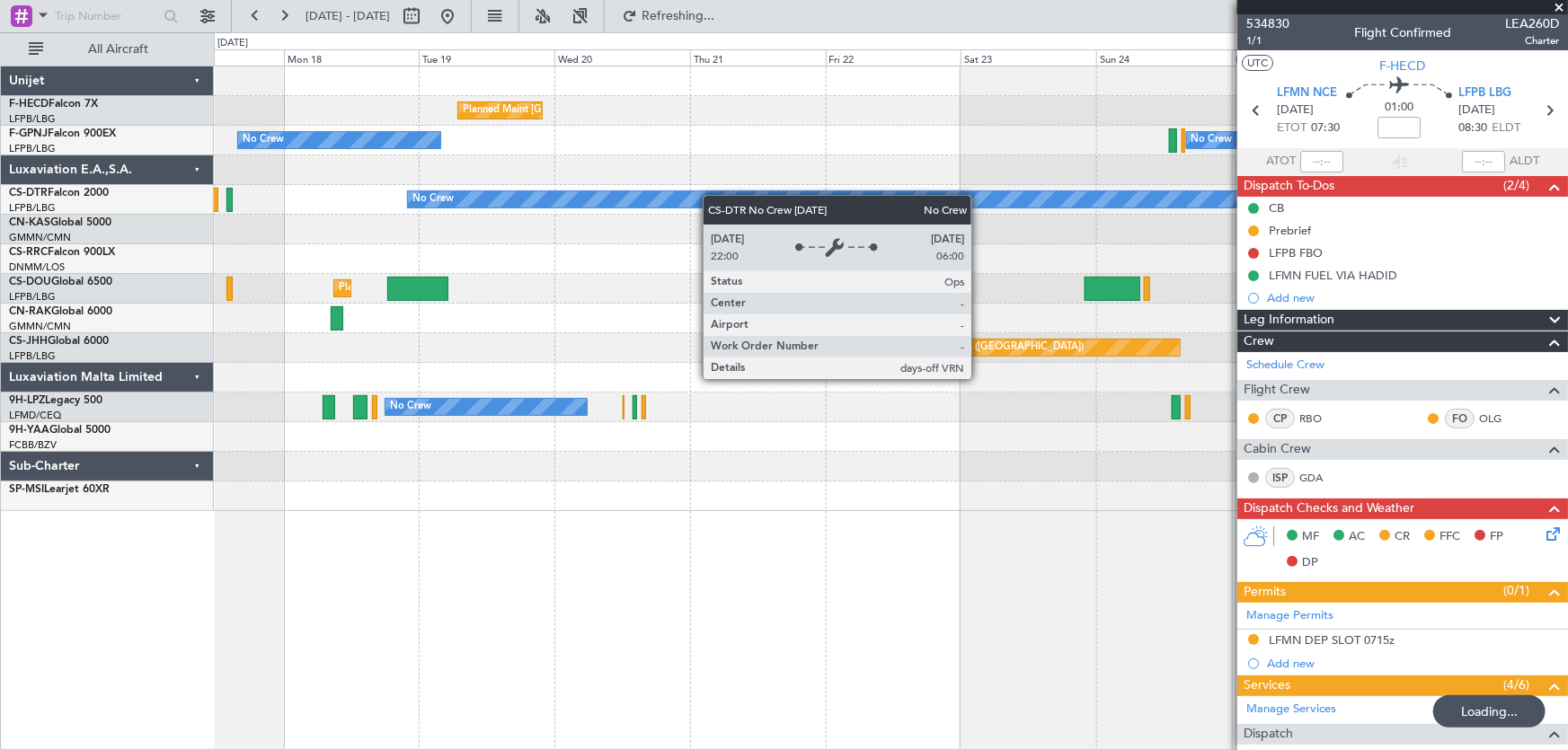
click at [659, 204] on div "Planned Maint [GEOGRAPHIC_DATA] ([GEOGRAPHIC_DATA]) No Crew No Crew No Crew No …" at bounding box center [891, 288] width 1354 height 445
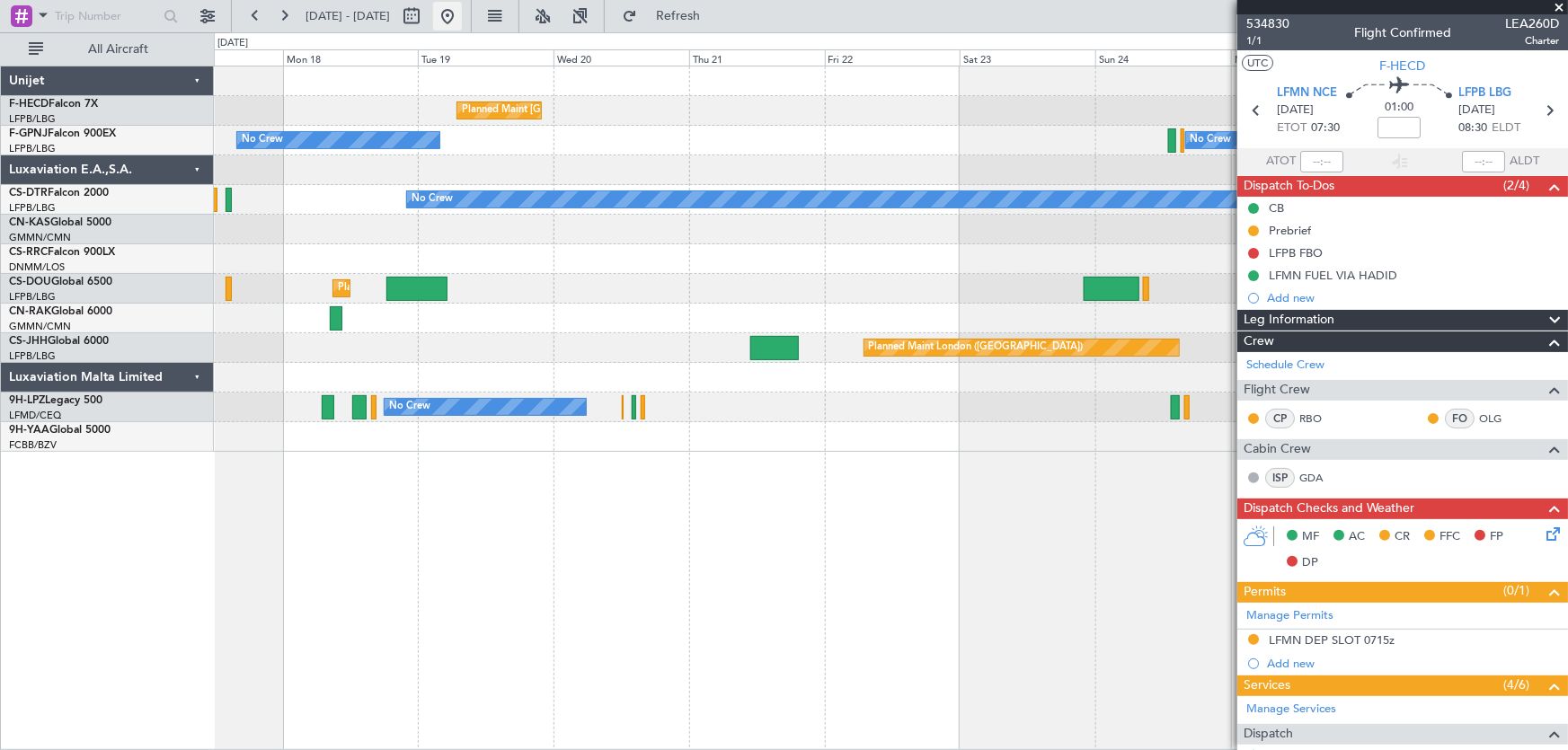
click at [462, 15] on button at bounding box center [447, 17] width 29 height 29
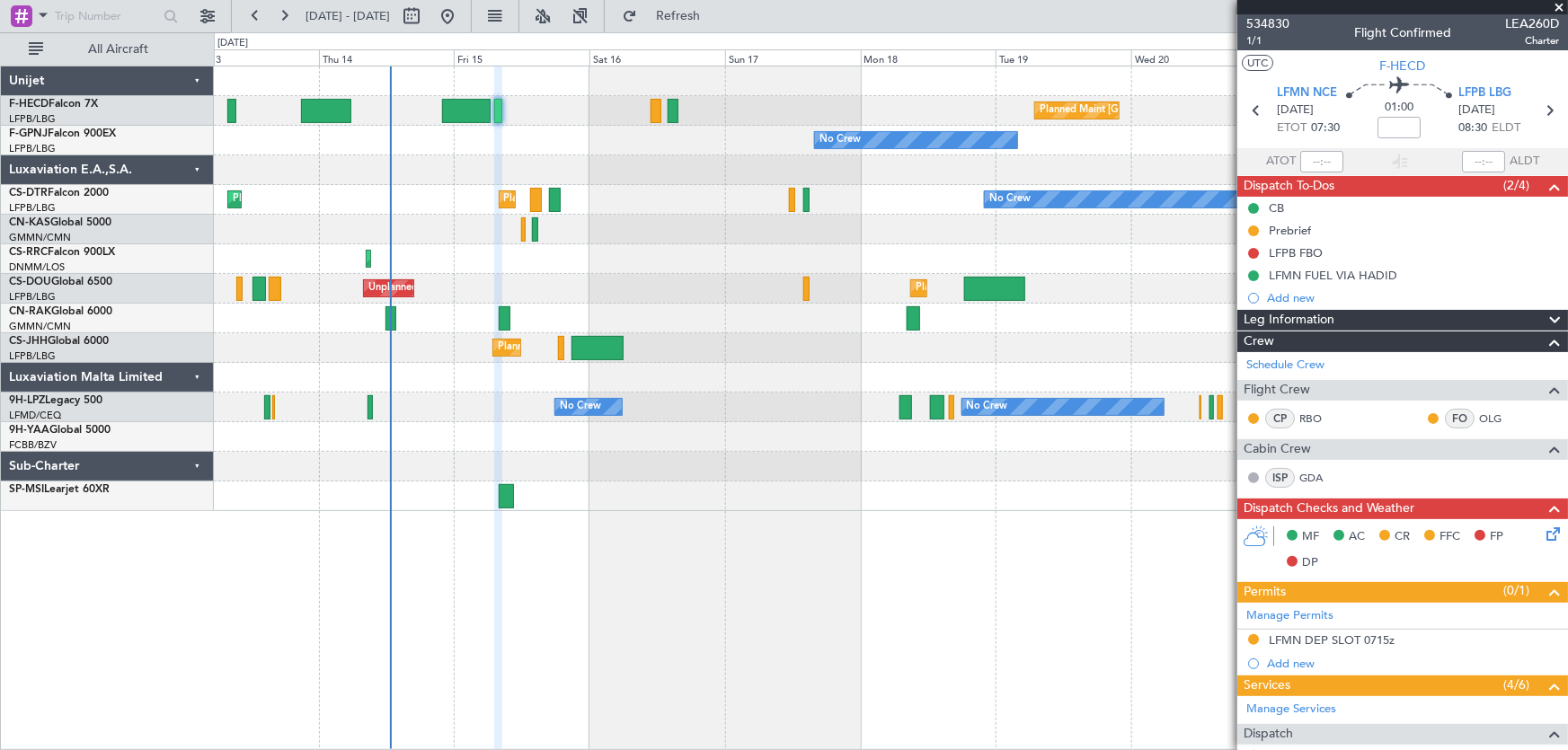
click at [334, 316] on div "Planned Maint [GEOGRAPHIC_DATA] ([GEOGRAPHIC_DATA]) No Crew No Crew No Crew No …" at bounding box center [891, 288] width 1354 height 445
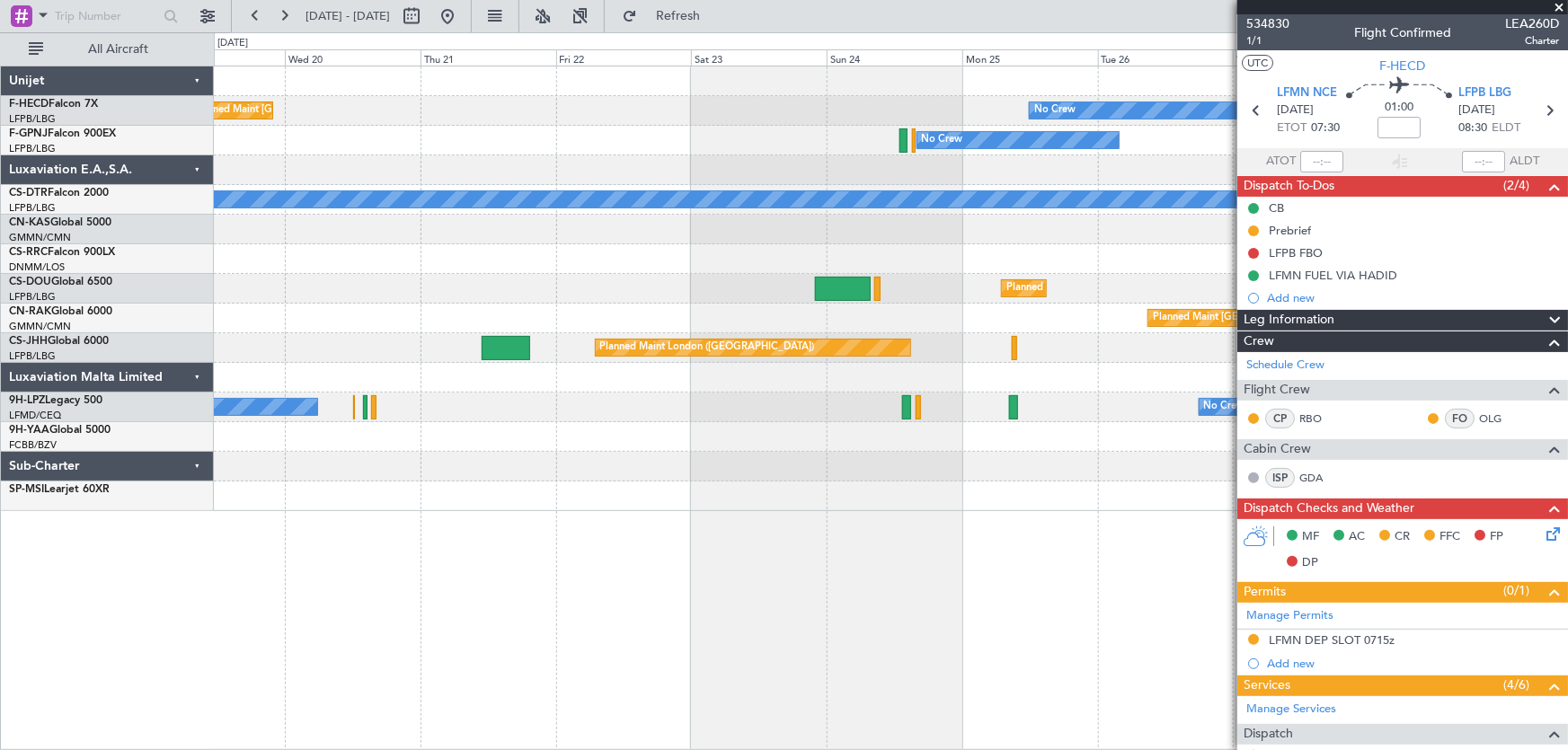
click at [426, 285] on div "Planned Maint [GEOGRAPHIC_DATA] ([GEOGRAPHIC_DATA]) Planned Maint [GEOGRAPHIC_D…" at bounding box center [891, 289] width 1354 height 29
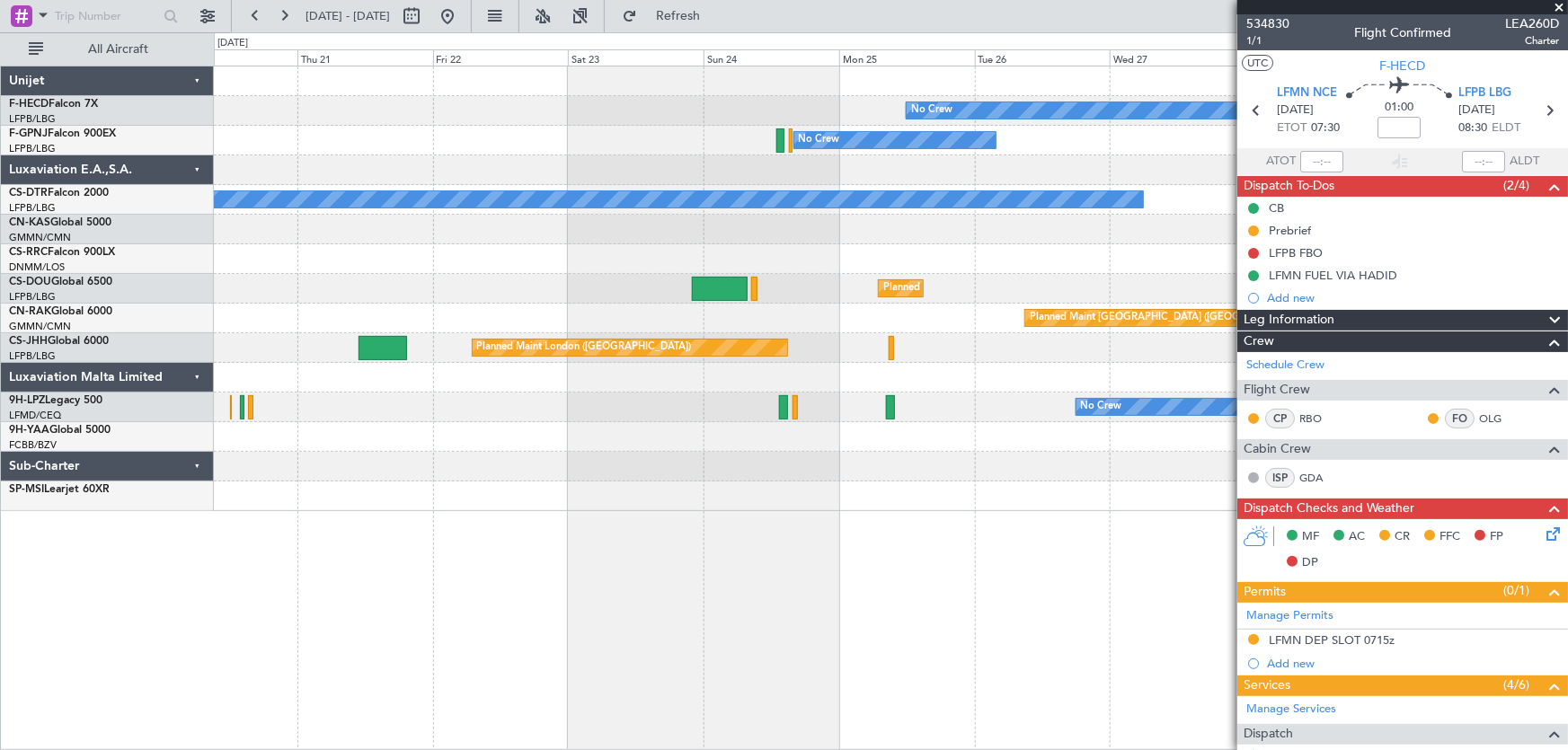
click at [475, 328] on div "No Crew Planned Maint [GEOGRAPHIC_DATA] ([GEOGRAPHIC_DATA]) Planned Maint [GEOG…" at bounding box center [891, 288] width 1354 height 445
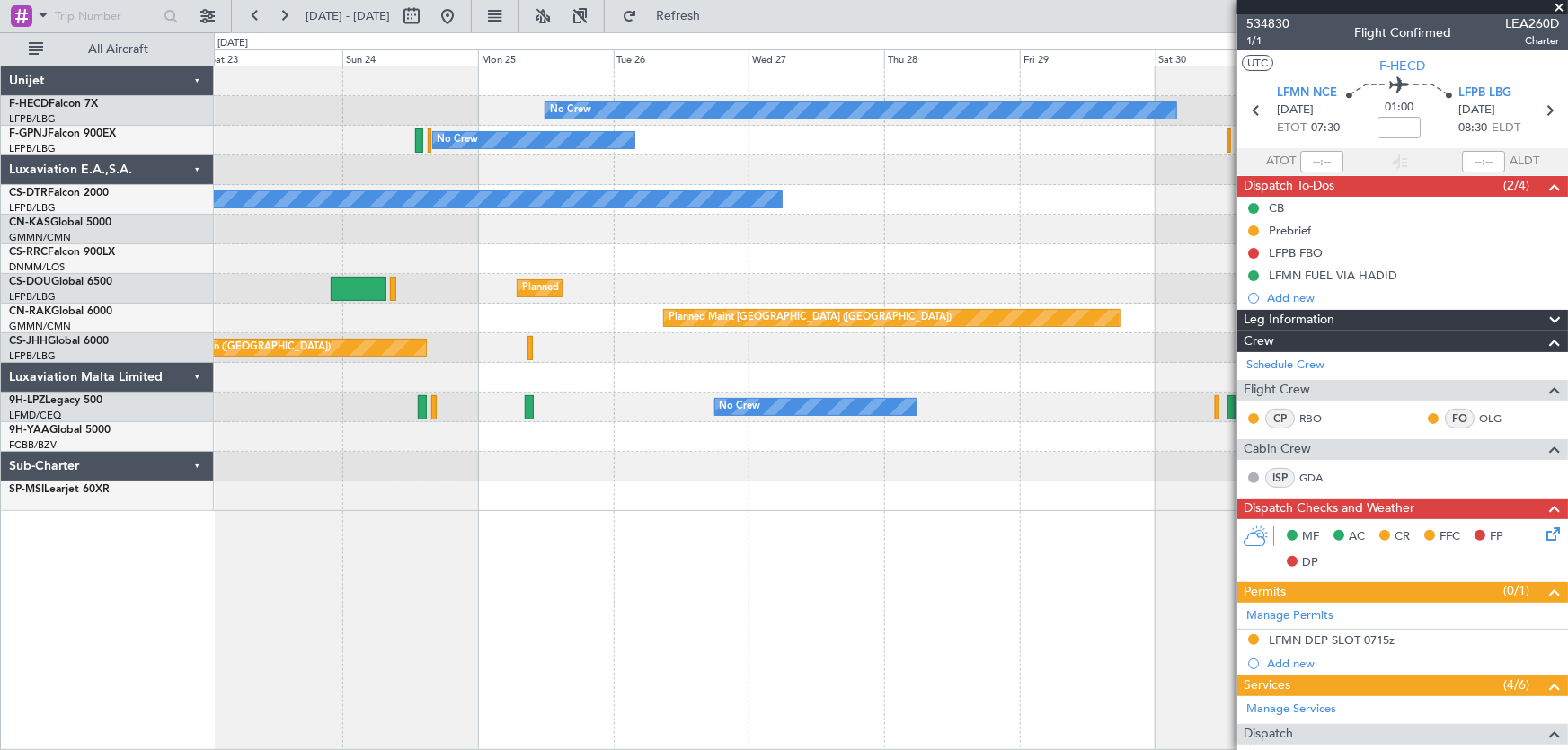
click at [386, 311] on div "No Crew Planned Maint [GEOGRAPHIC_DATA] ([GEOGRAPHIC_DATA]) No Crew No Crew Pla…" at bounding box center [891, 288] width 1354 height 445
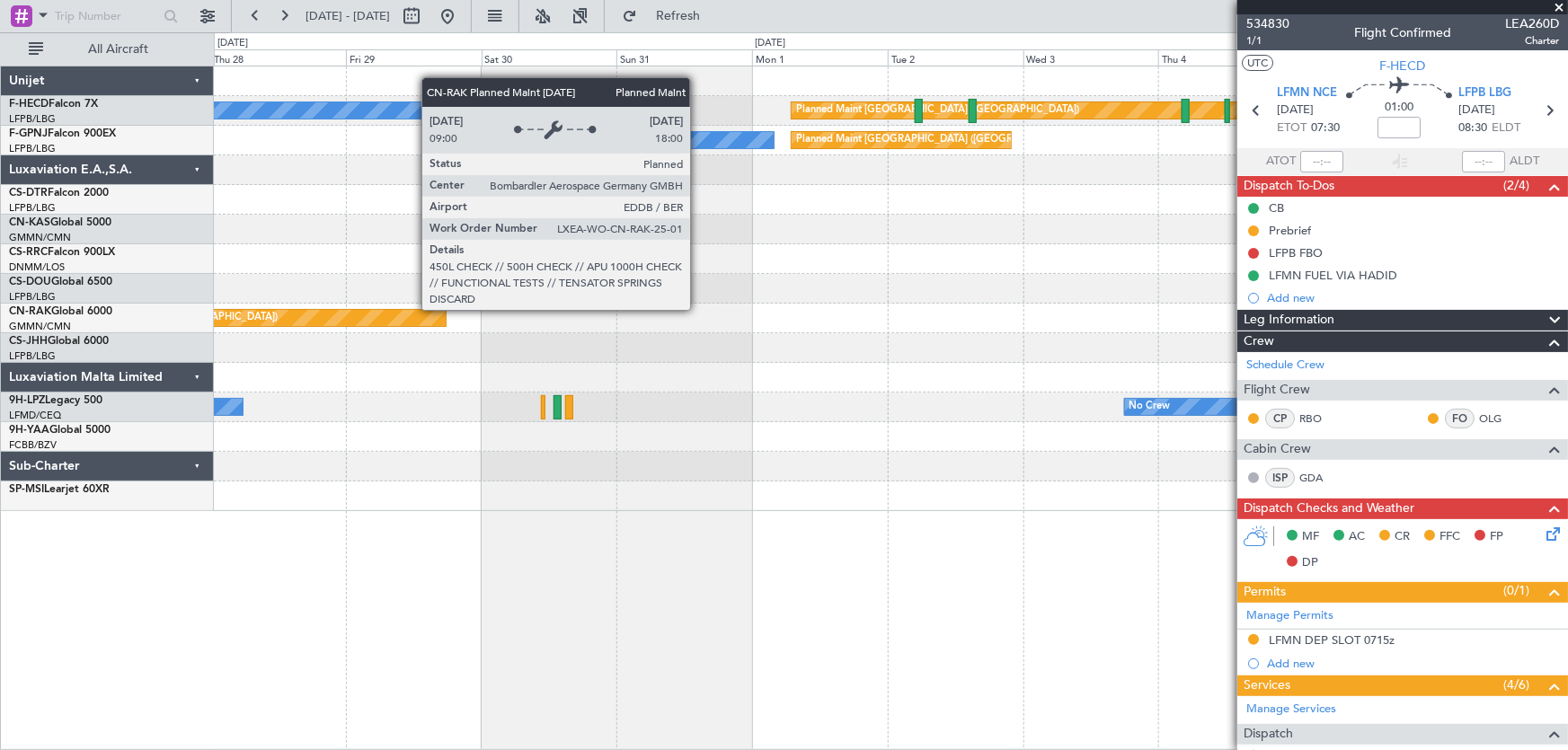
click at [389, 321] on div "Planned Maint [GEOGRAPHIC_DATA] ([GEOGRAPHIC_DATA])" at bounding box center [218, 318] width 455 height 17
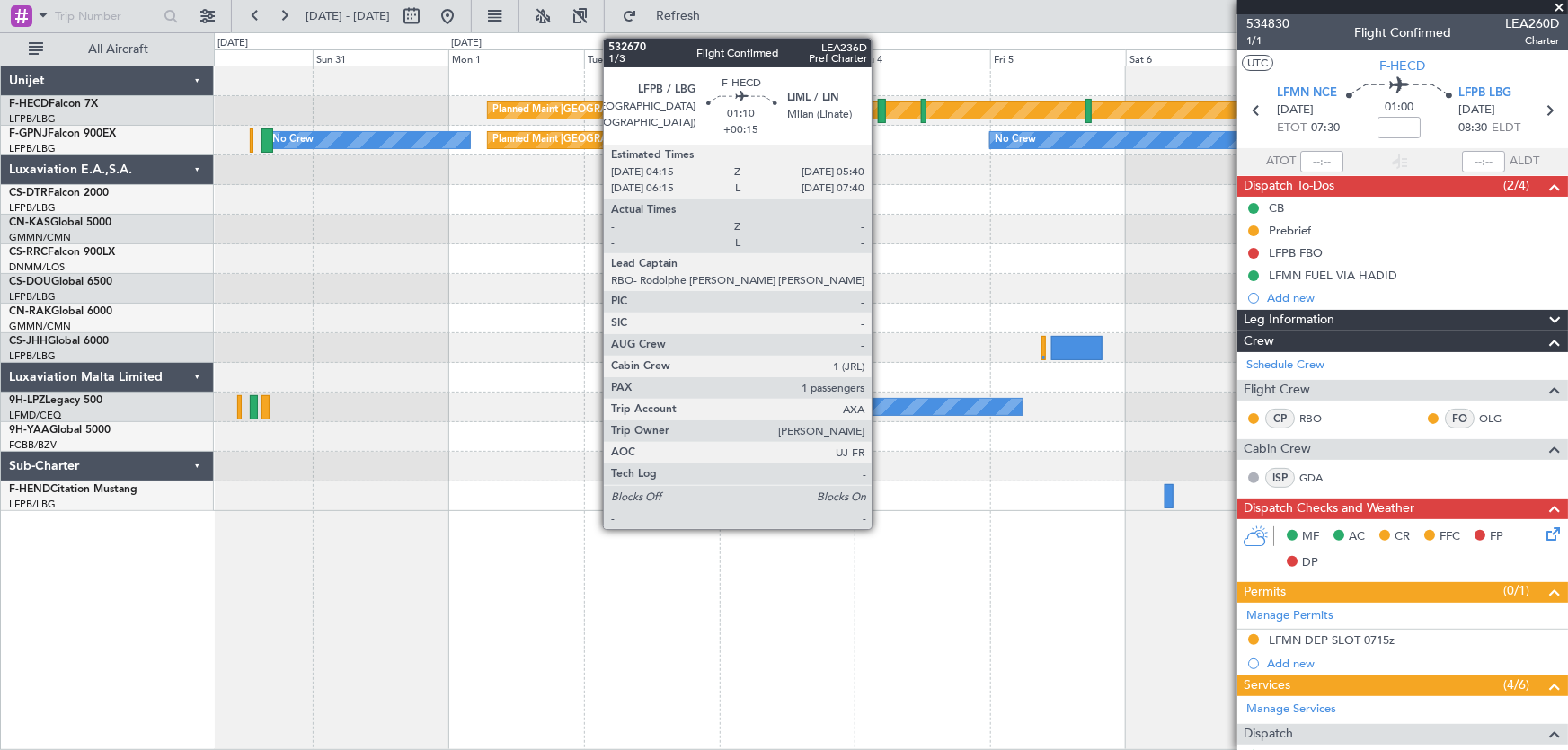
click at [880, 109] on div at bounding box center [882, 111] width 8 height 24
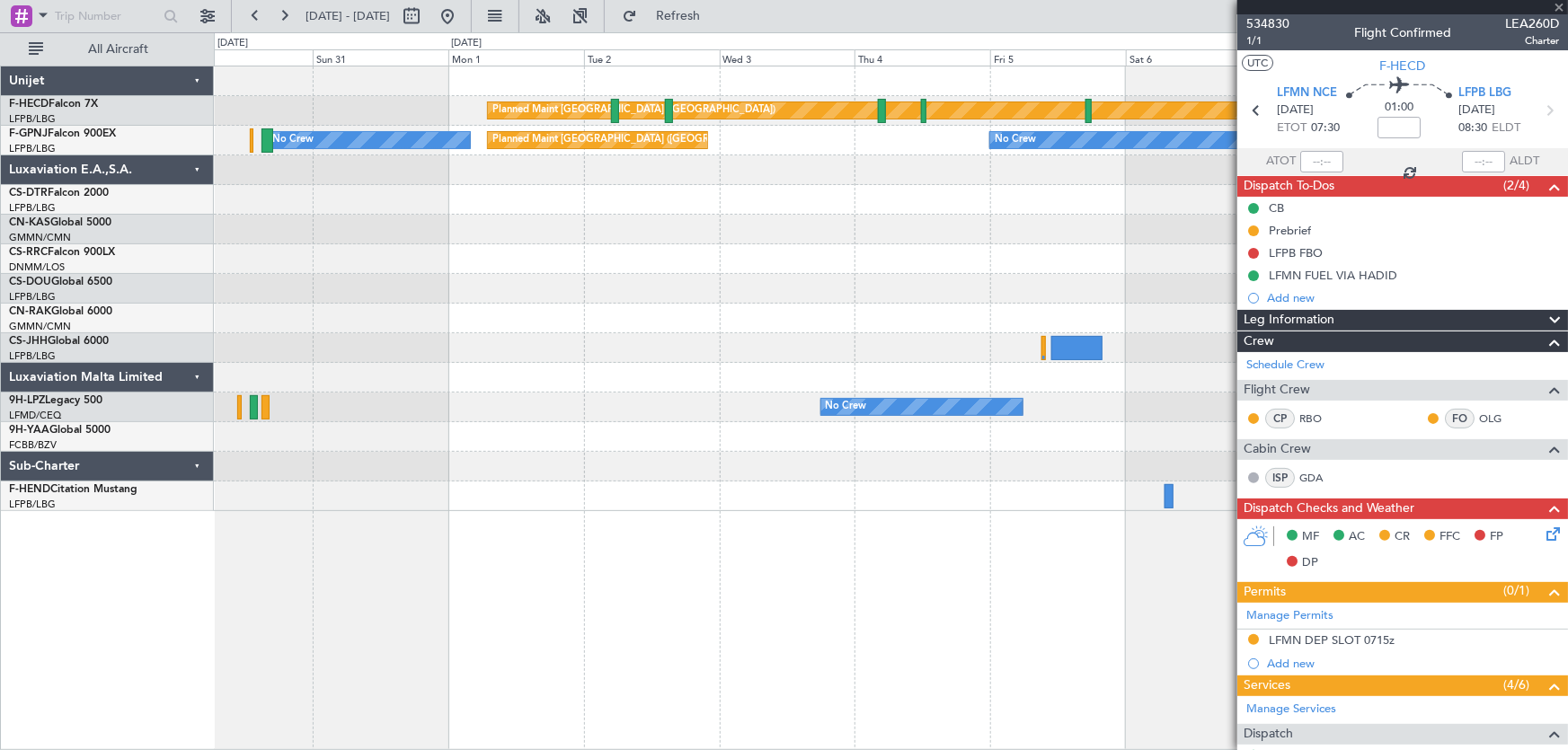
type input "+00:15"
type input "1"
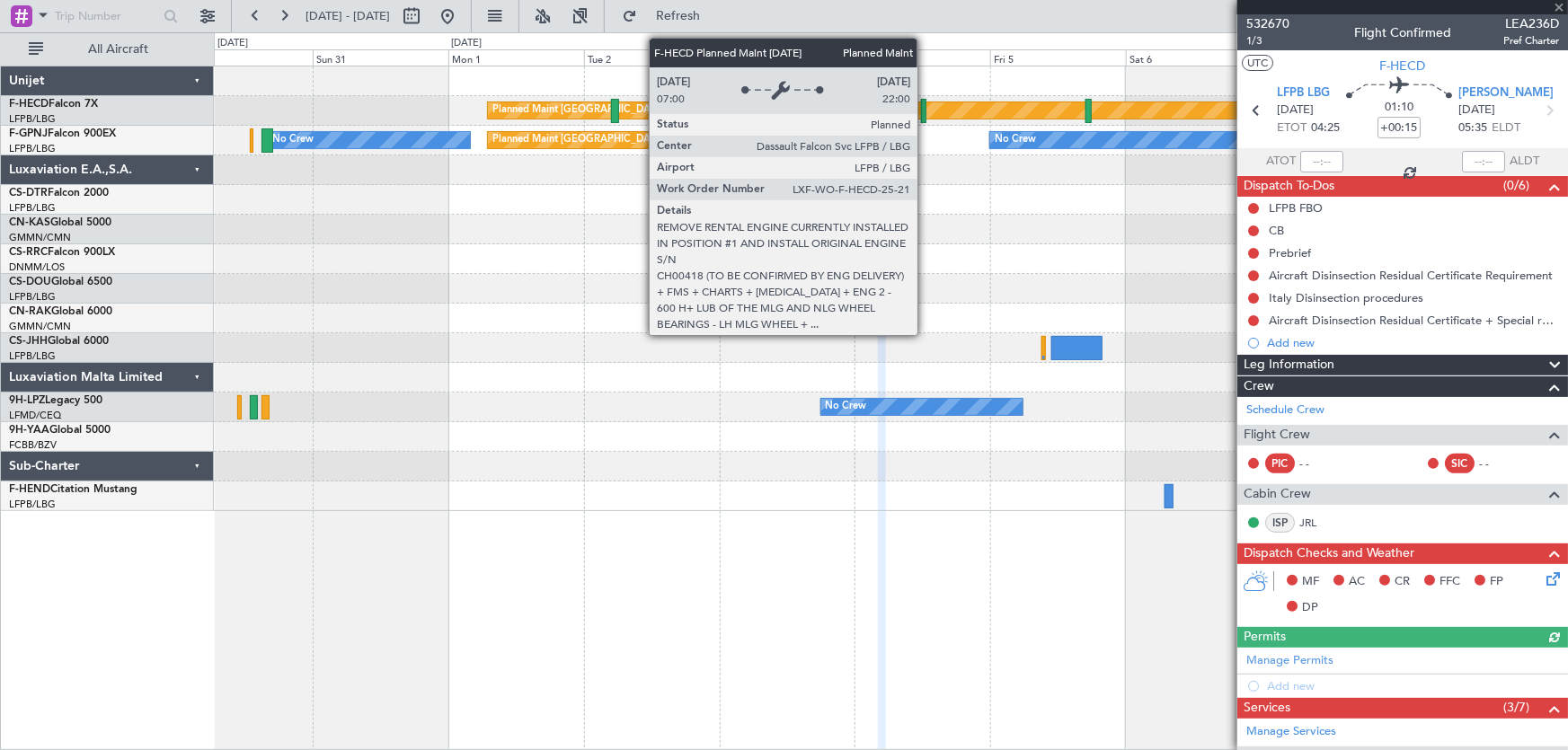
click at [926, 110] on div "Planned Maint [GEOGRAPHIC_DATA] ([GEOGRAPHIC_DATA])" at bounding box center [936, 110] width 896 height 17
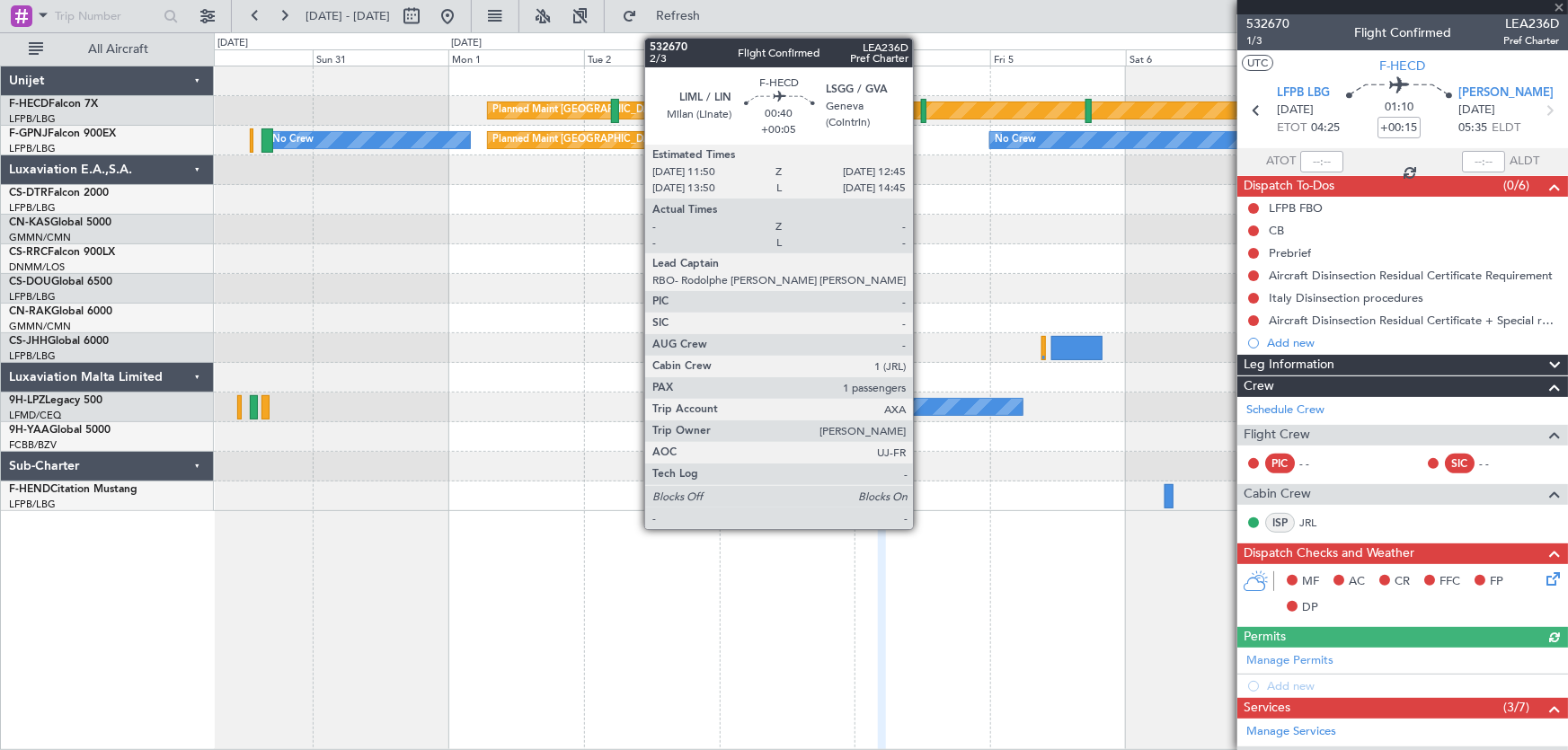
click at [921, 112] on div at bounding box center [924, 111] width 6 height 24
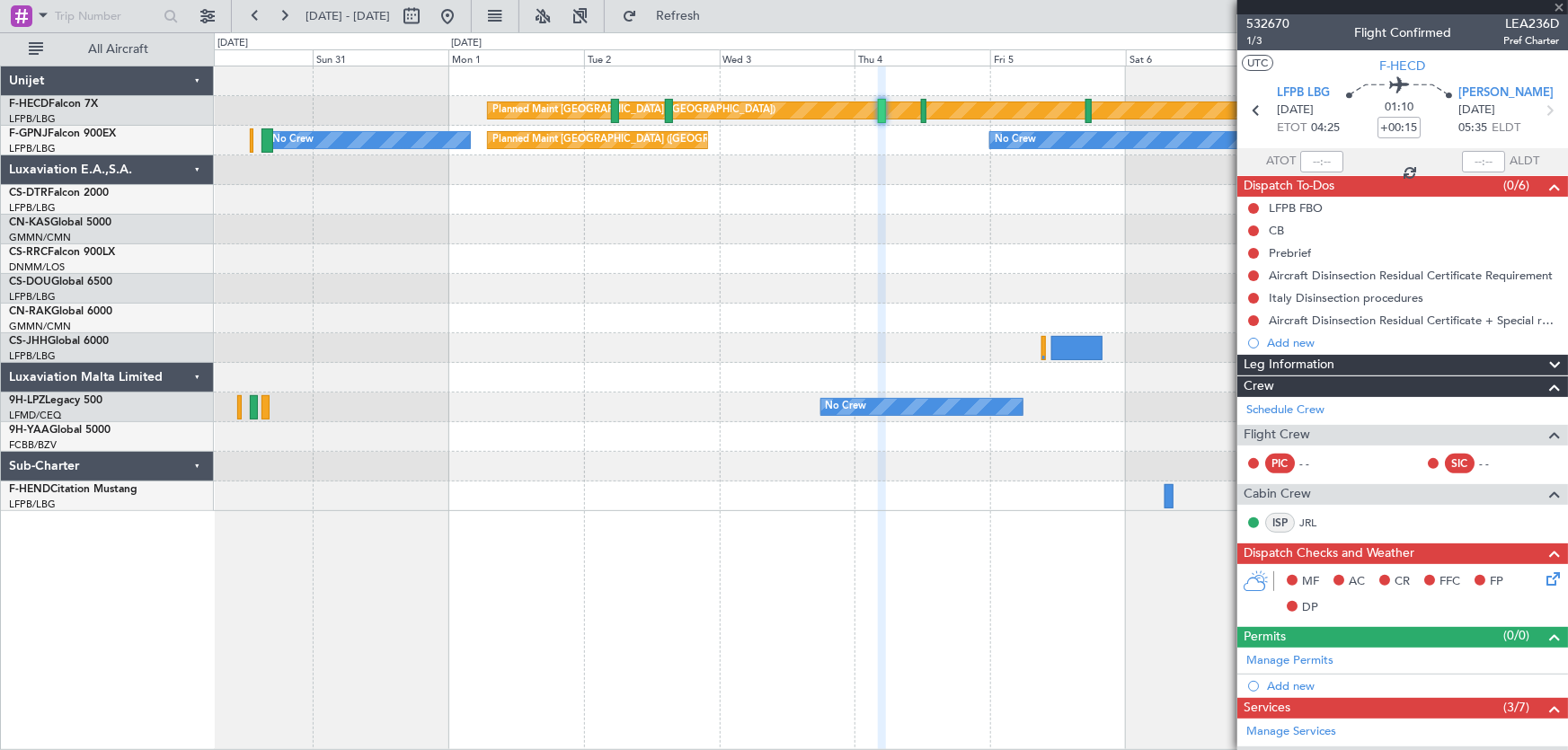
type input "+00:05"
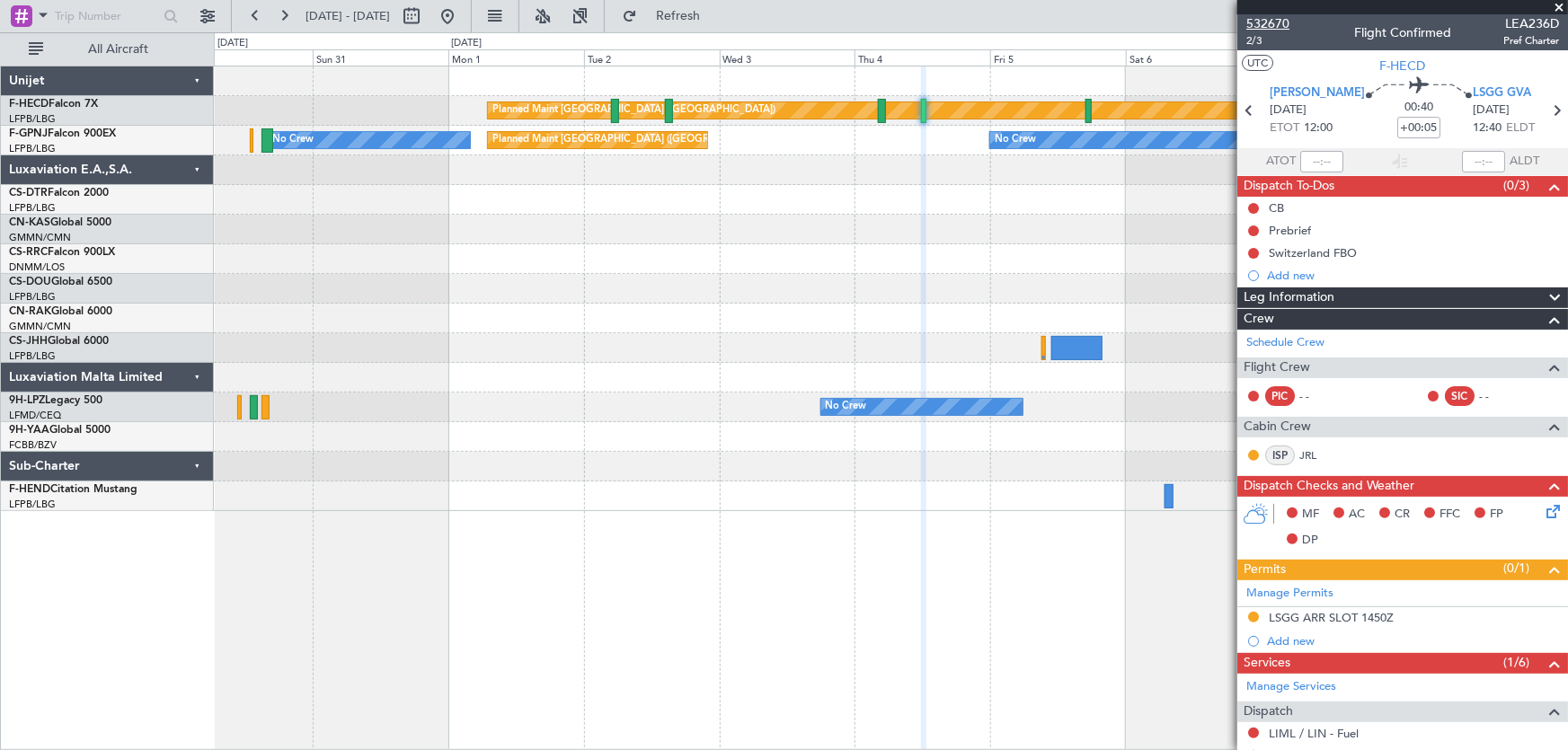
click at [1260, 20] on span "532670" at bounding box center [1267, 23] width 43 height 18
click at [462, 15] on button at bounding box center [447, 17] width 29 height 29
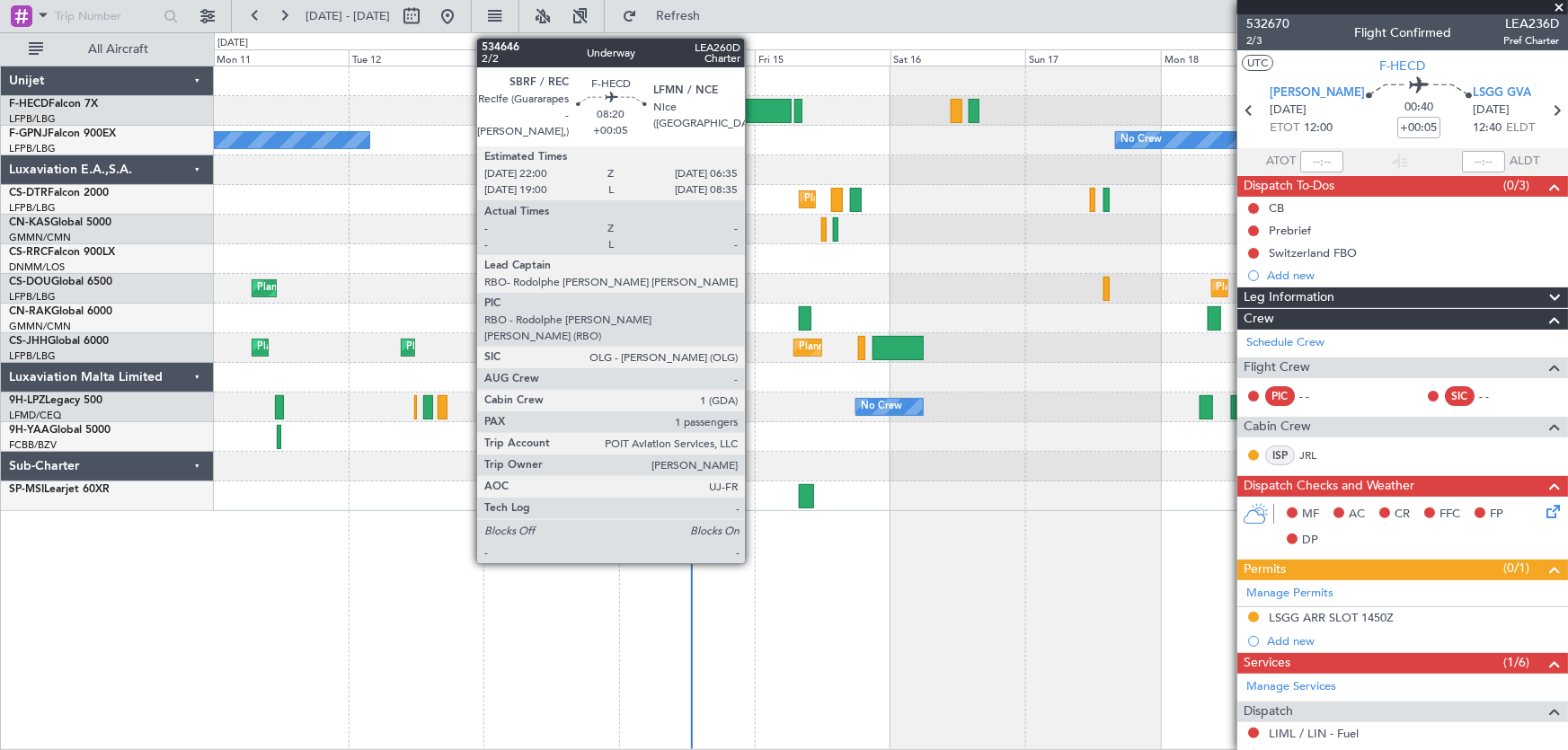
click at [753, 111] on div at bounding box center [766, 111] width 49 height 24
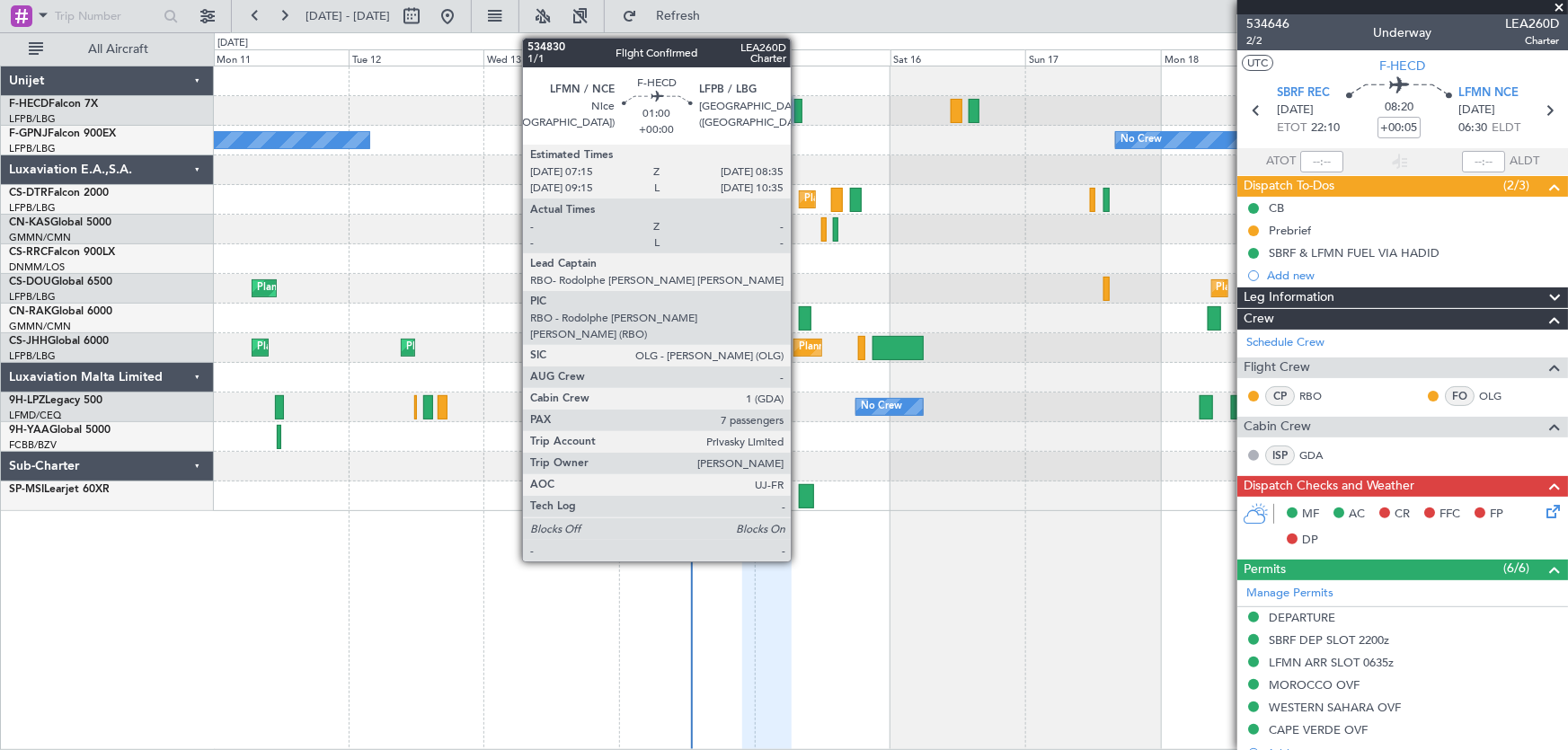
click at [799, 111] on div at bounding box center [799, 111] width 8 height 24
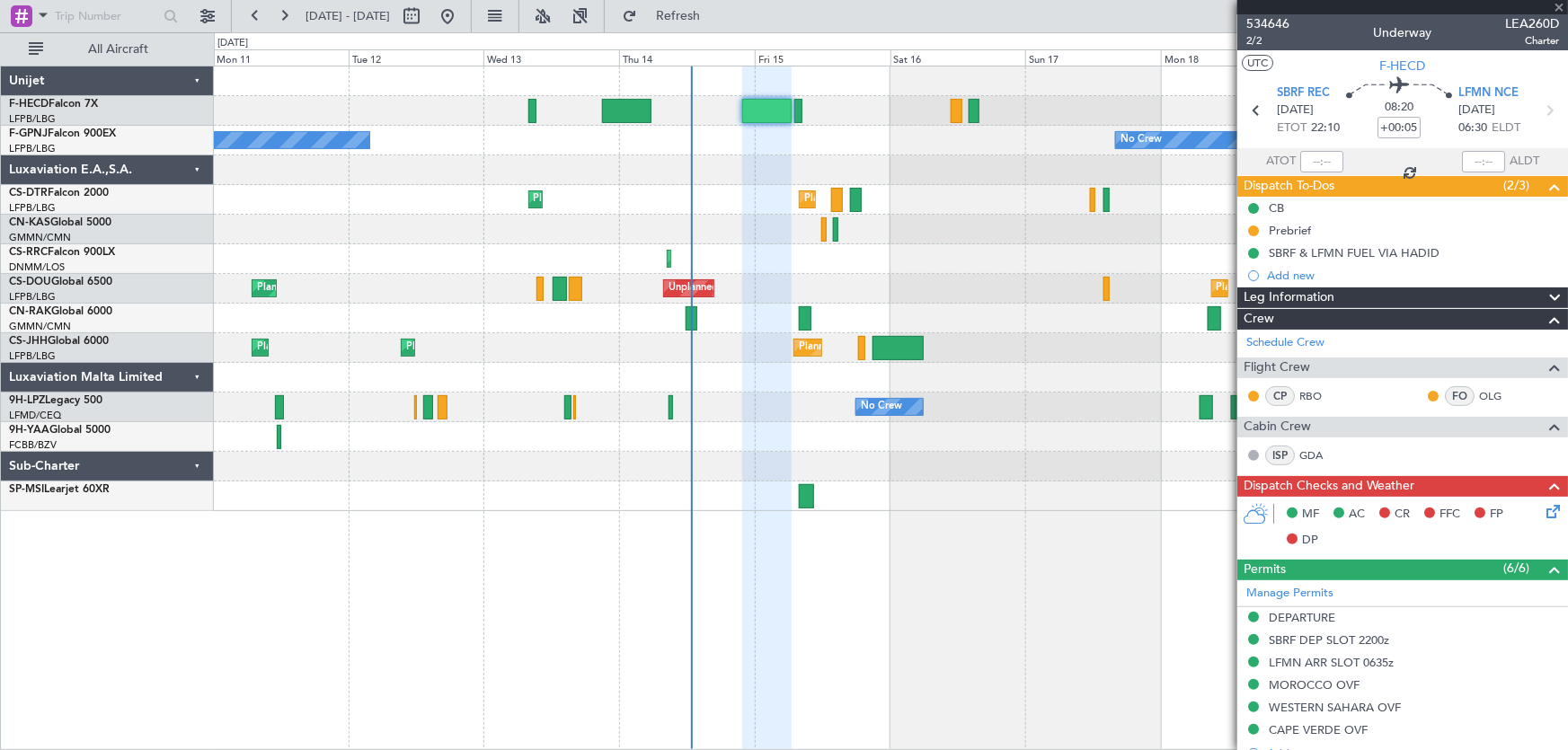
type input "7"
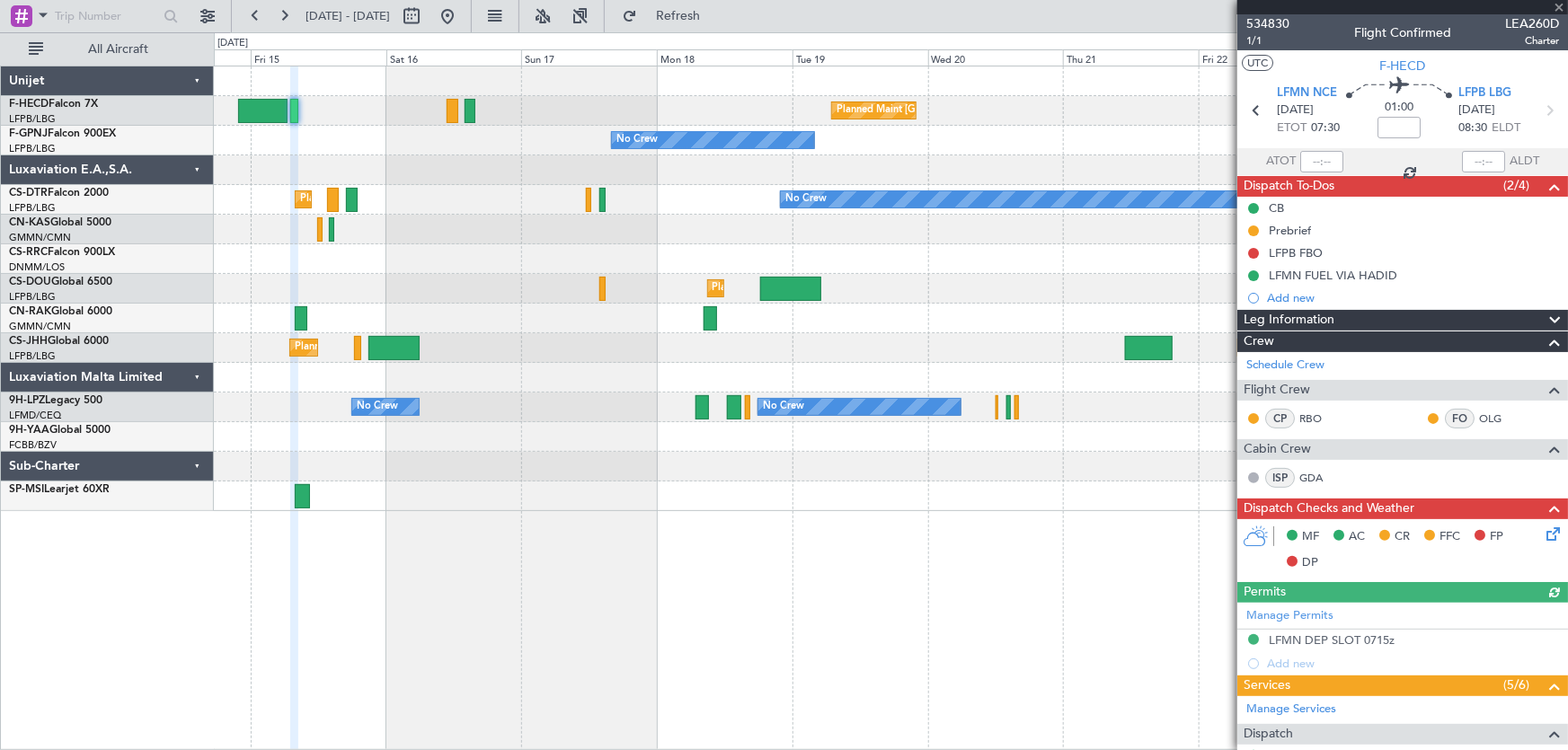
click at [556, 141] on div "Planned Maint [GEOGRAPHIC_DATA] ([GEOGRAPHIC_DATA]) No Crew No Crew Planned Mai…" at bounding box center [891, 288] width 1354 height 445
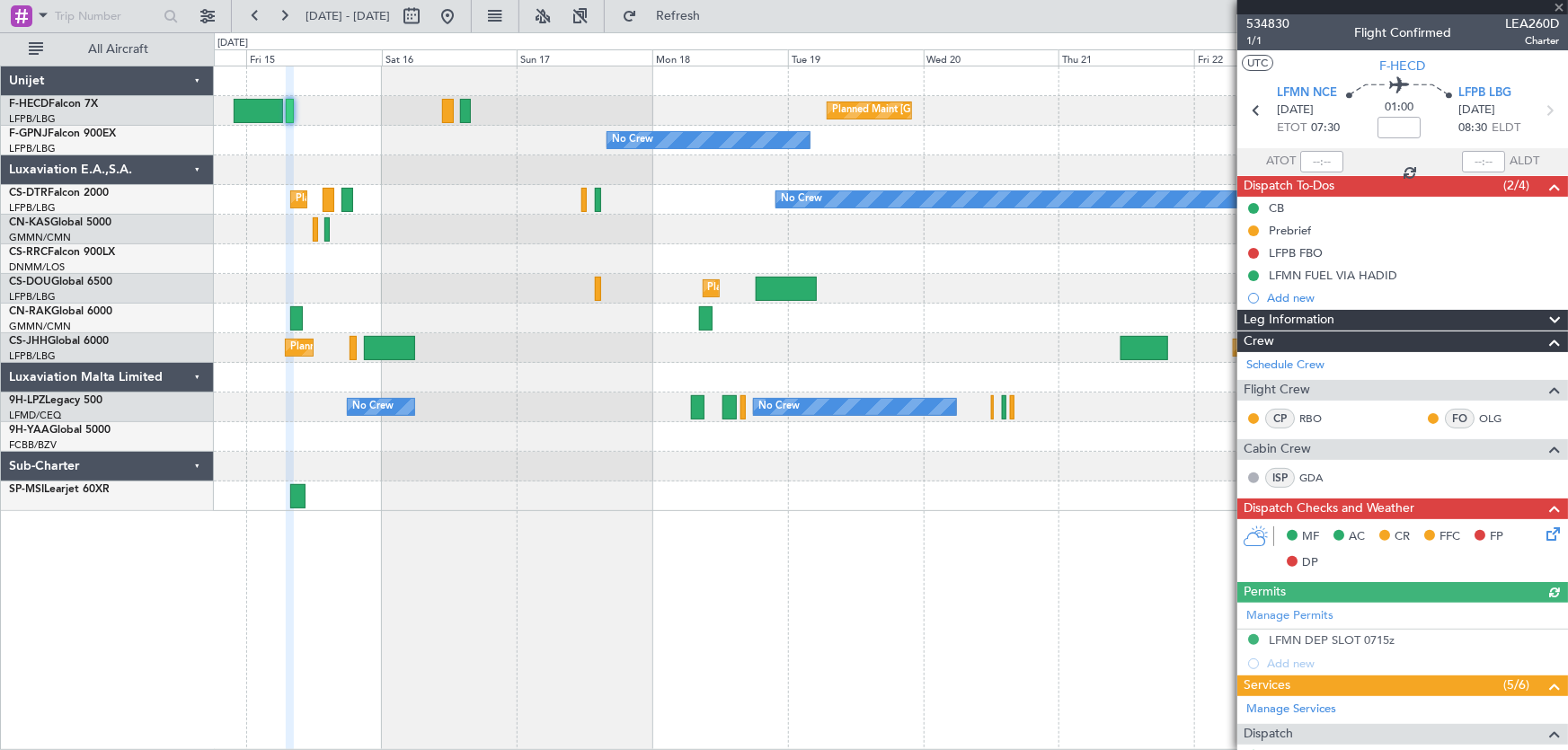
click at [592, 192] on div "Planned Maint [GEOGRAPHIC_DATA] ([GEOGRAPHIC_DATA]) No Crew No Crew Planned Mai…" at bounding box center [891, 288] width 1354 height 445
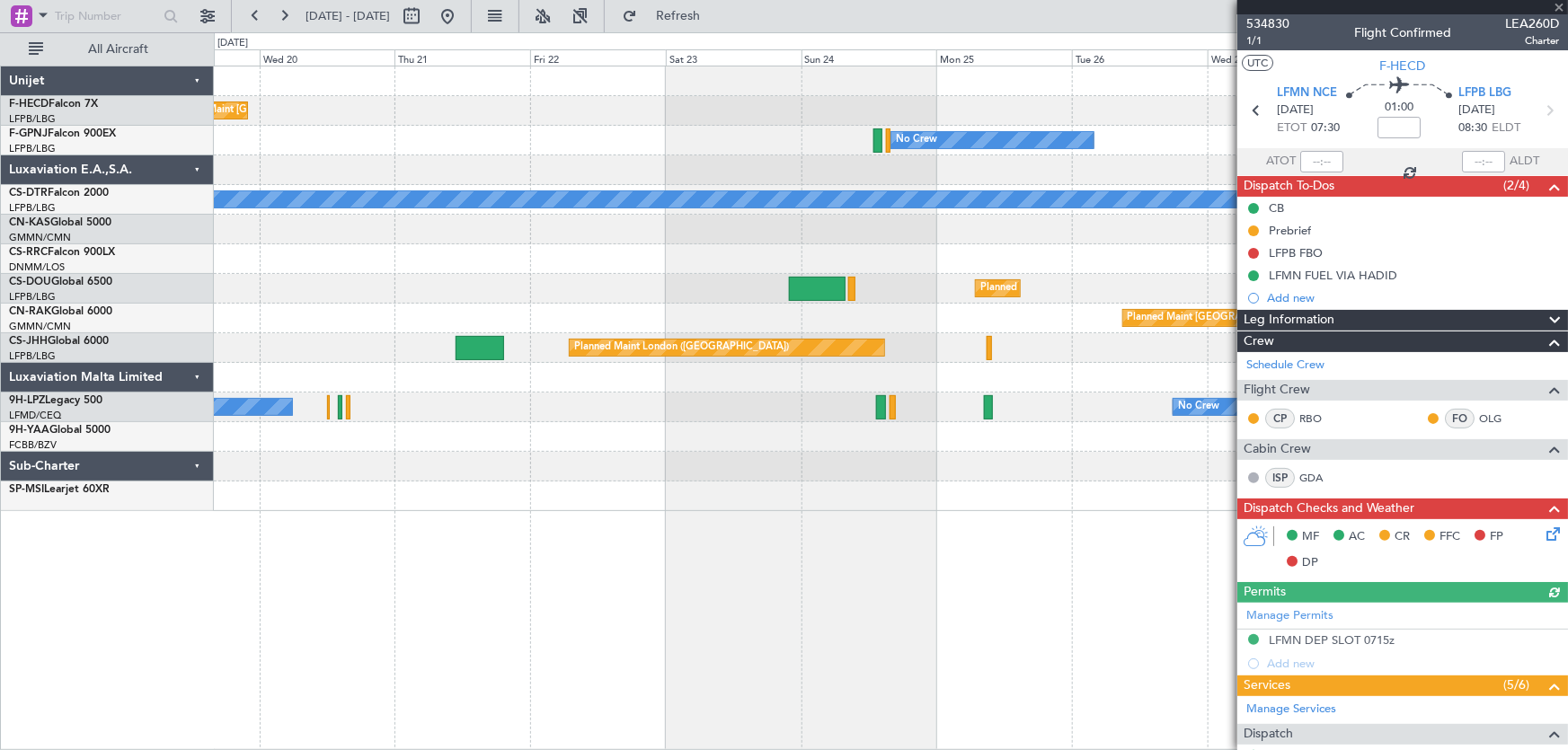
click at [689, 228] on div "Planned Maint [GEOGRAPHIC_DATA] ([GEOGRAPHIC_DATA]) No Crew No Crew No Crew No …" at bounding box center [891, 288] width 1354 height 445
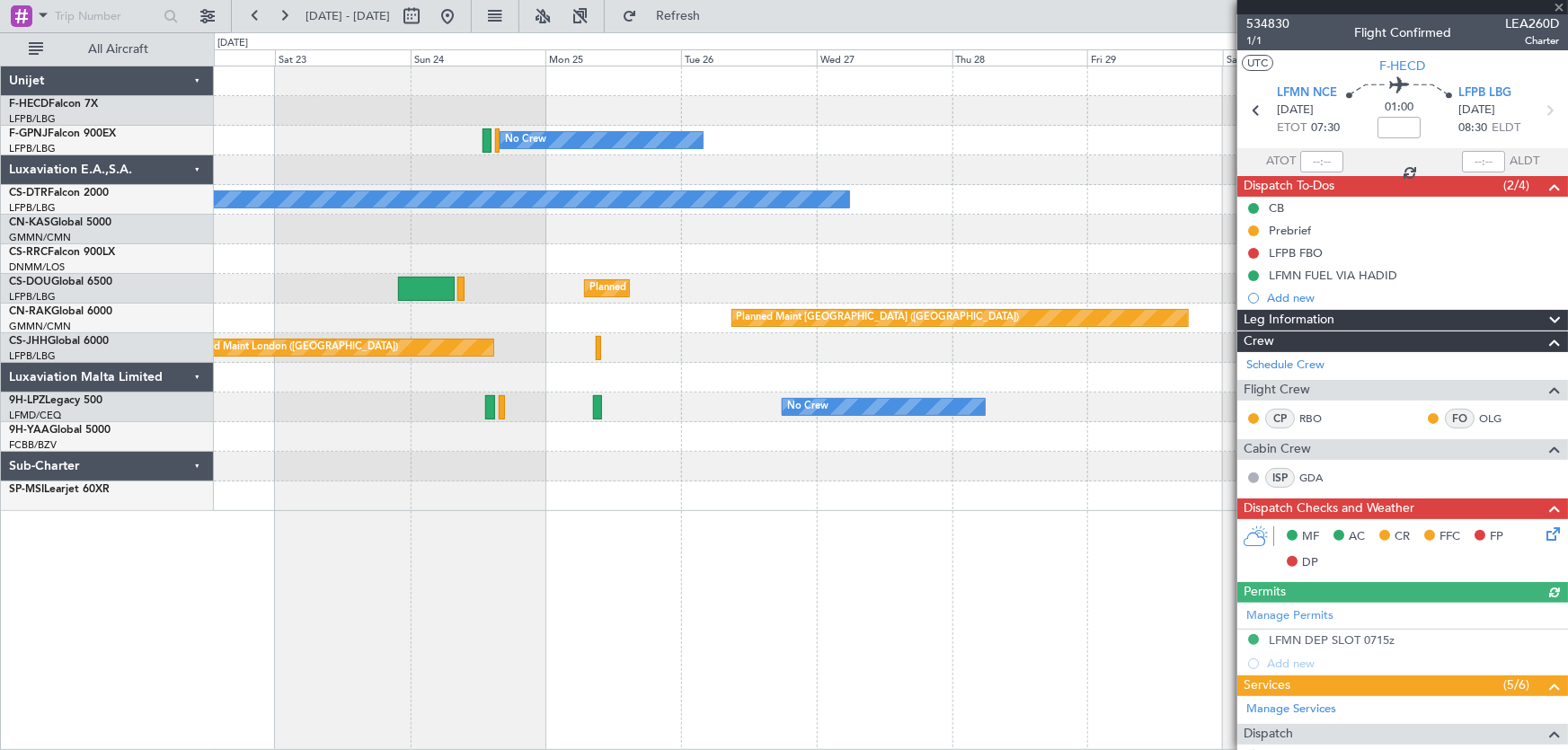
click at [457, 210] on div "No Crew" at bounding box center [891, 199] width 1354 height 29
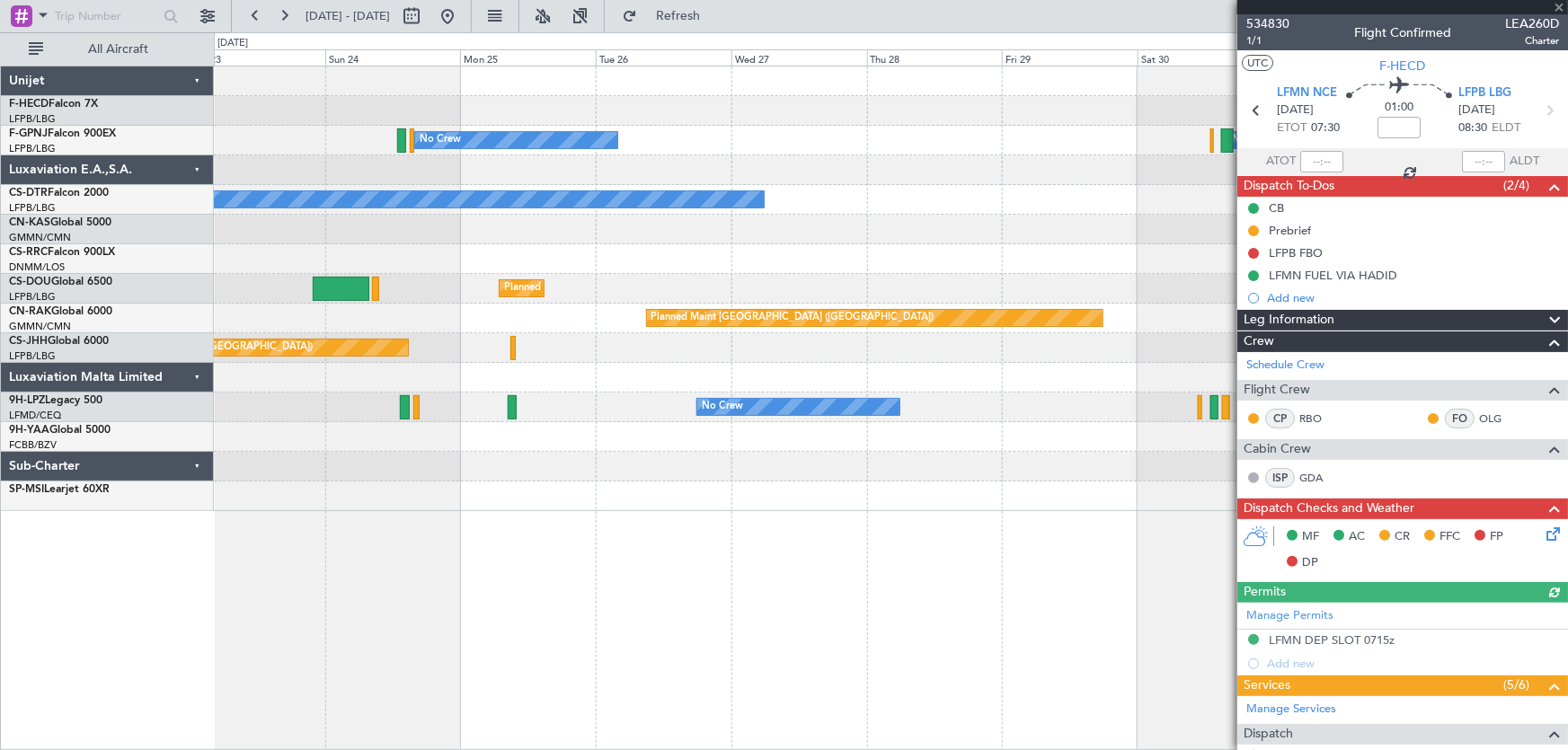
click at [544, 239] on div "Planned Maint [GEOGRAPHIC_DATA] ([GEOGRAPHIC_DATA]) No Crew No Crew Planned Mai…" at bounding box center [891, 288] width 1354 height 445
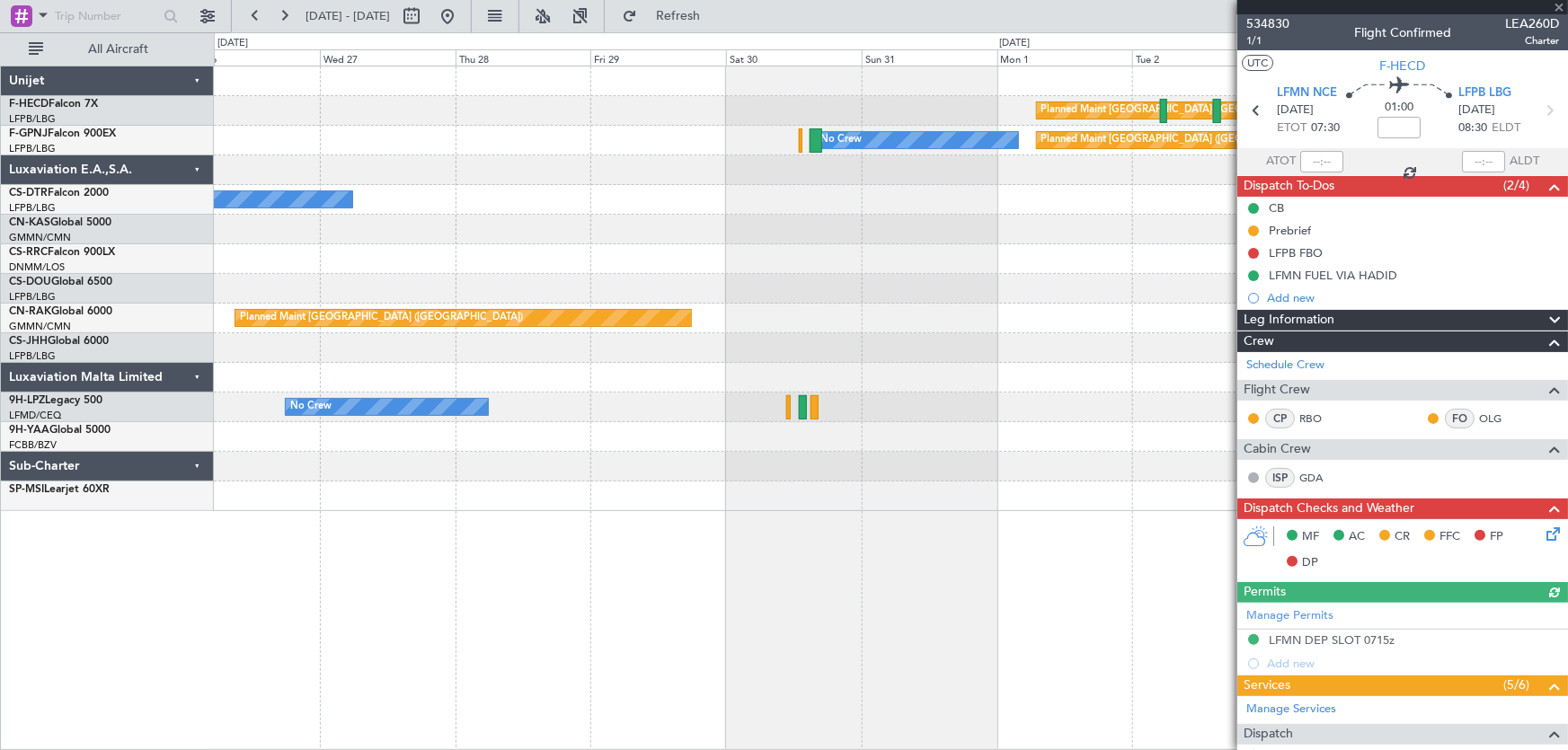
click at [758, 256] on div "Planned Maint [GEOGRAPHIC_DATA] ([GEOGRAPHIC_DATA]) No Crew Planned Maint [GEOG…" at bounding box center [891, 288] width 1354 height 445
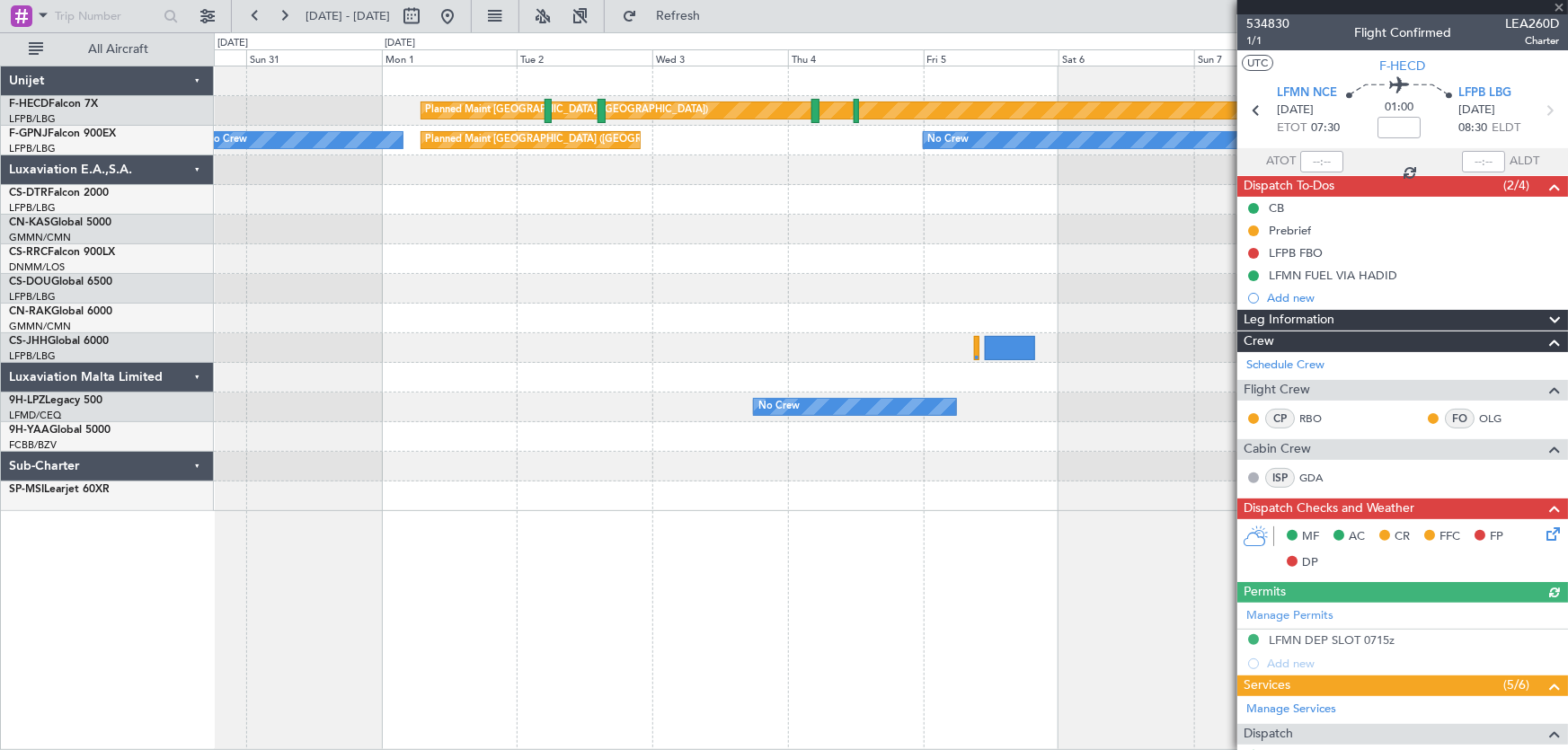
click at [707, 258] on div at bounding box center [891, 259] width 1354 height 29
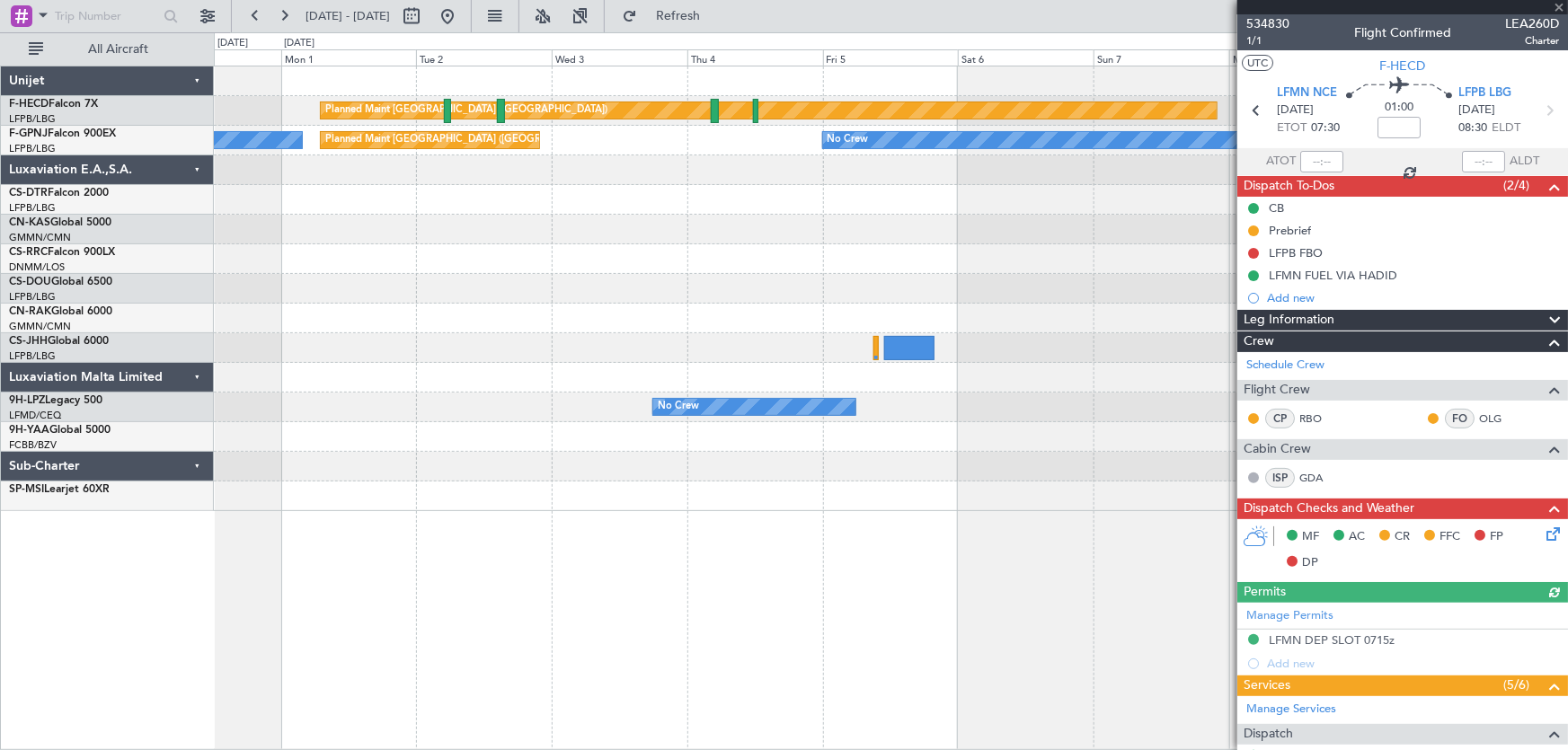
click at [669, 271] on div "Planned Maint [GEOGRAPHIC_DATA] ([GEOGRAPHIC_DATA]) No Crew Planned Maint [GEOG…" at bounding box center [891, 288] width 1354 height 445
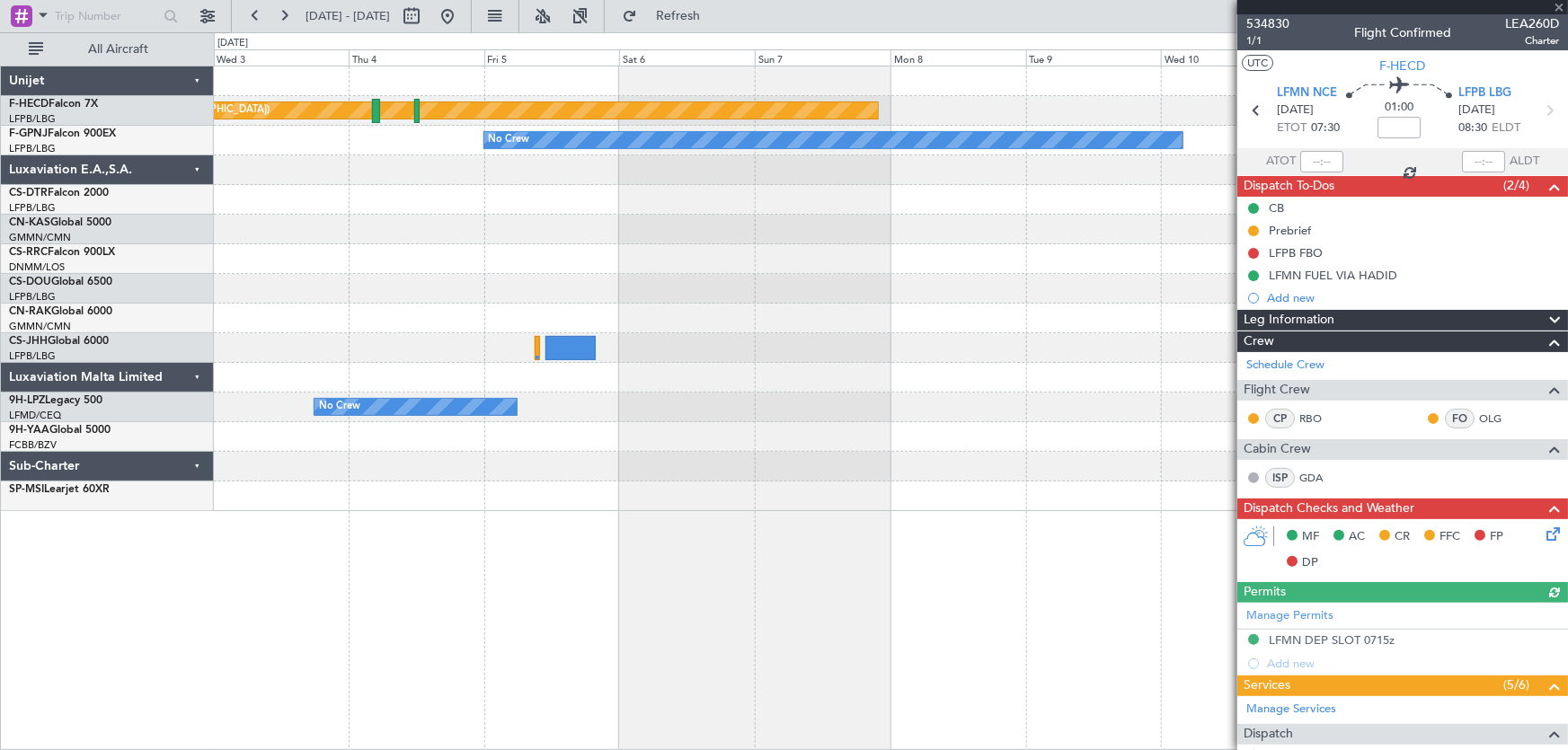
click at [627, 284] on div "Planned Maint [GEOGRAPHIC_DATA] ([GEOGRAPHIC_DATA]) No Crew Planned Maint [GEOG…" at bounding box center [891, 288] width 1354 height 445
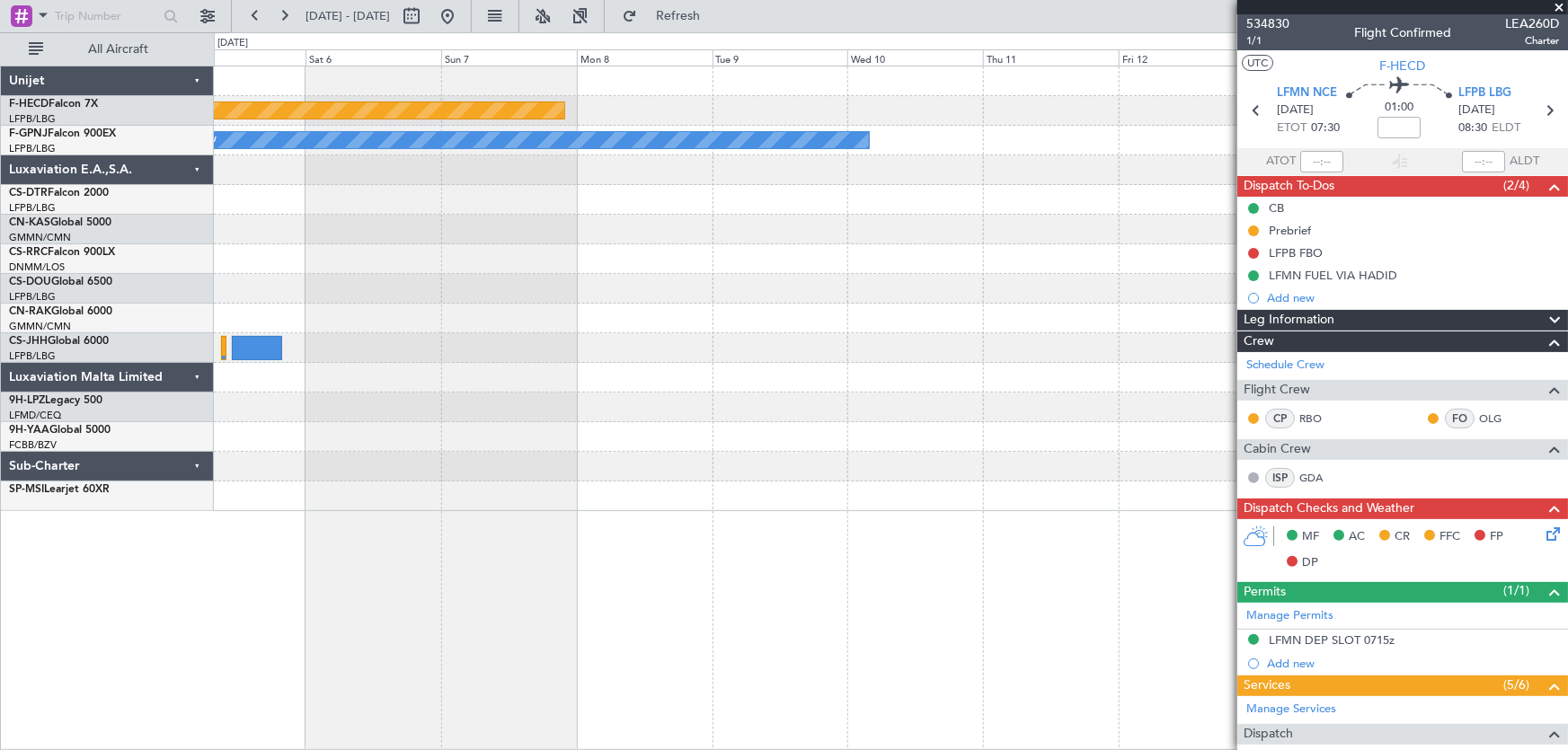
click at [720, 269] on div at bounding box center [891, 259] width 1354 height 29
